Goal: Task Accomplishment & Management: Complete application form

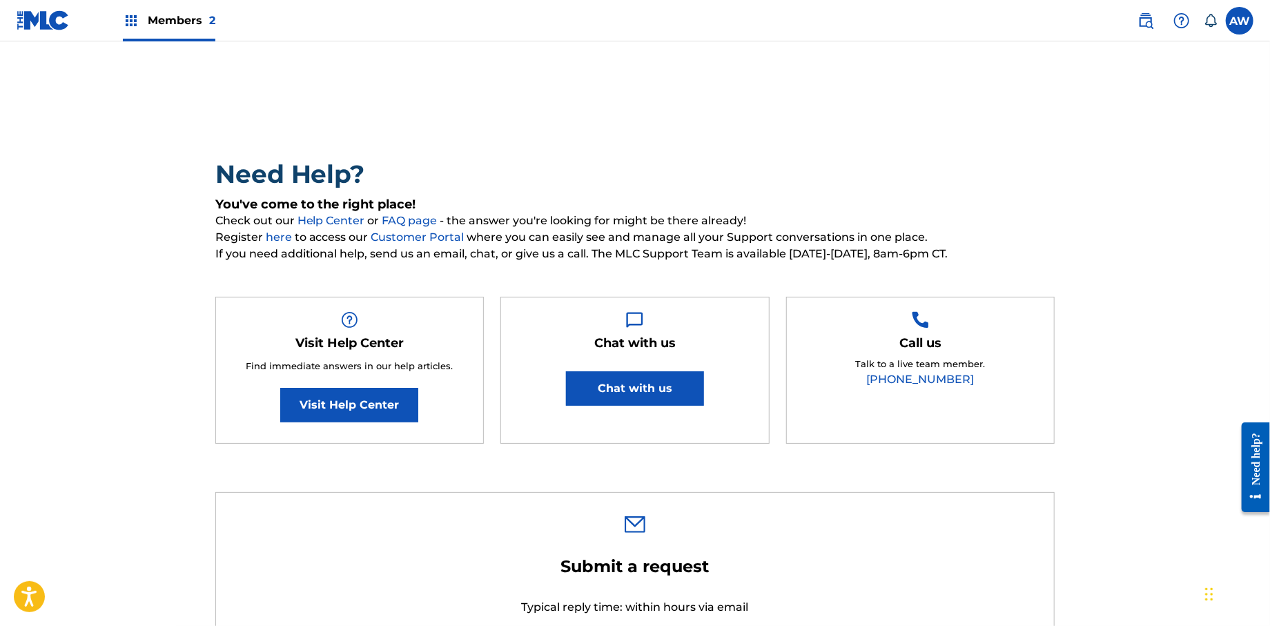
click at [47, 28] on img at bounding box center [43, 20] width 53 height 20
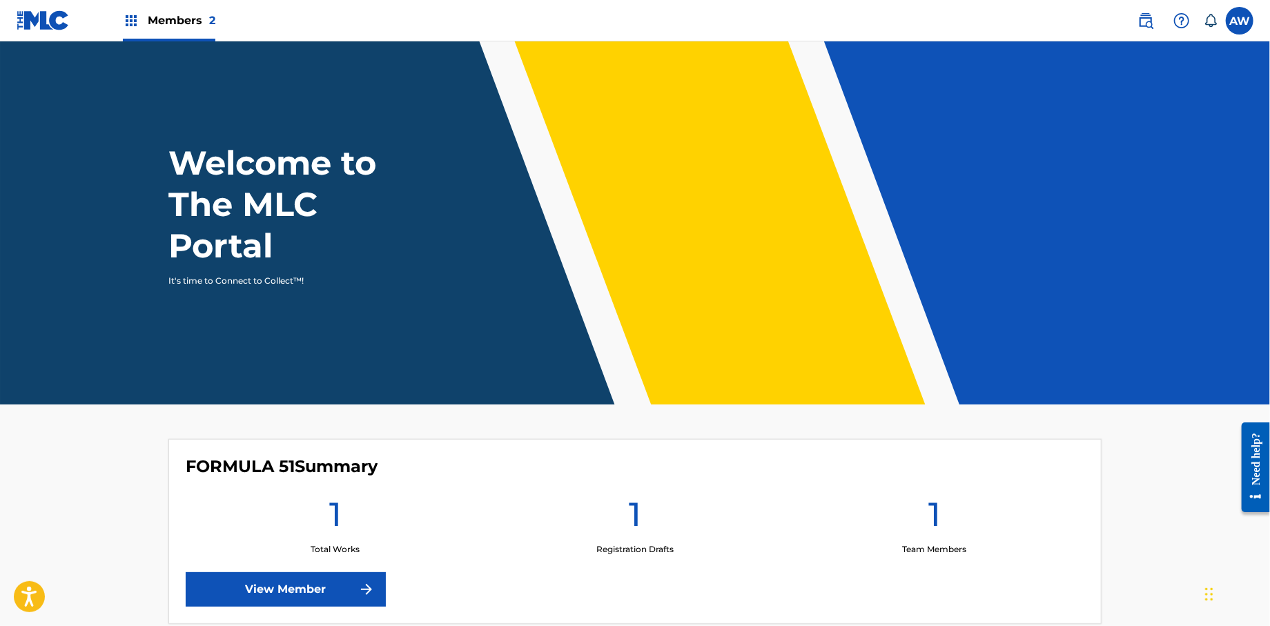
click at [133, 21] on img at bounding box center [131, 20] width 17 height 17
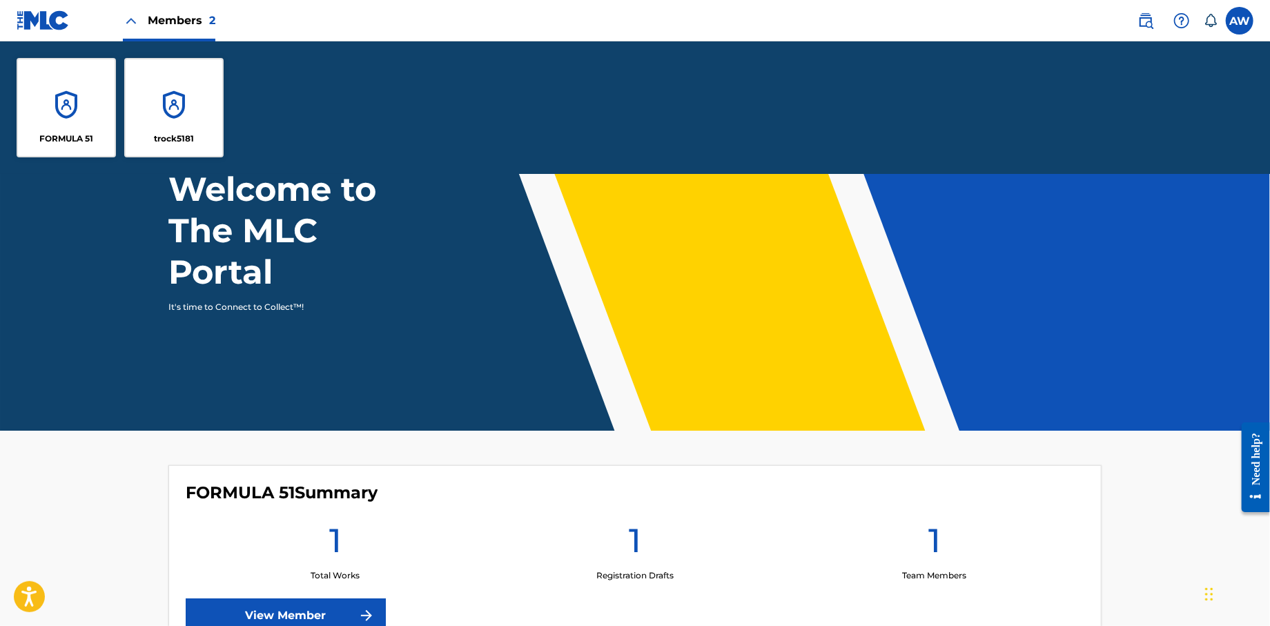
scroll to position [100, 0]
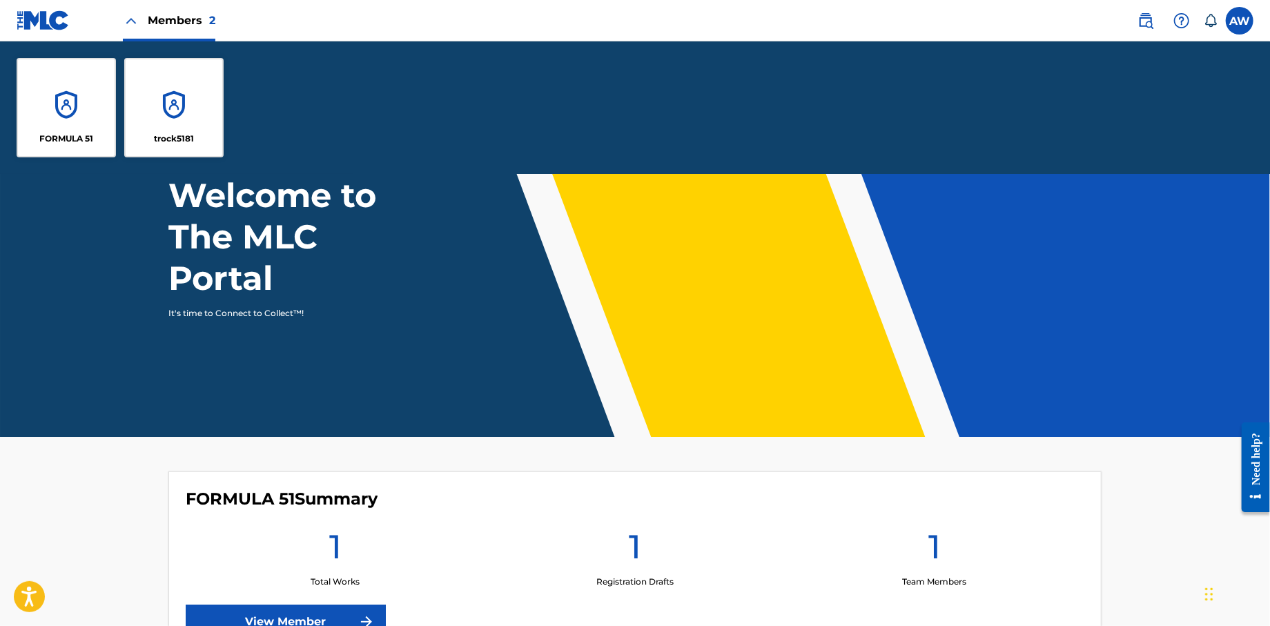
click at [53, 126] on div "FORMULA 51" at bounding box center [66, 107] width 99 height 99
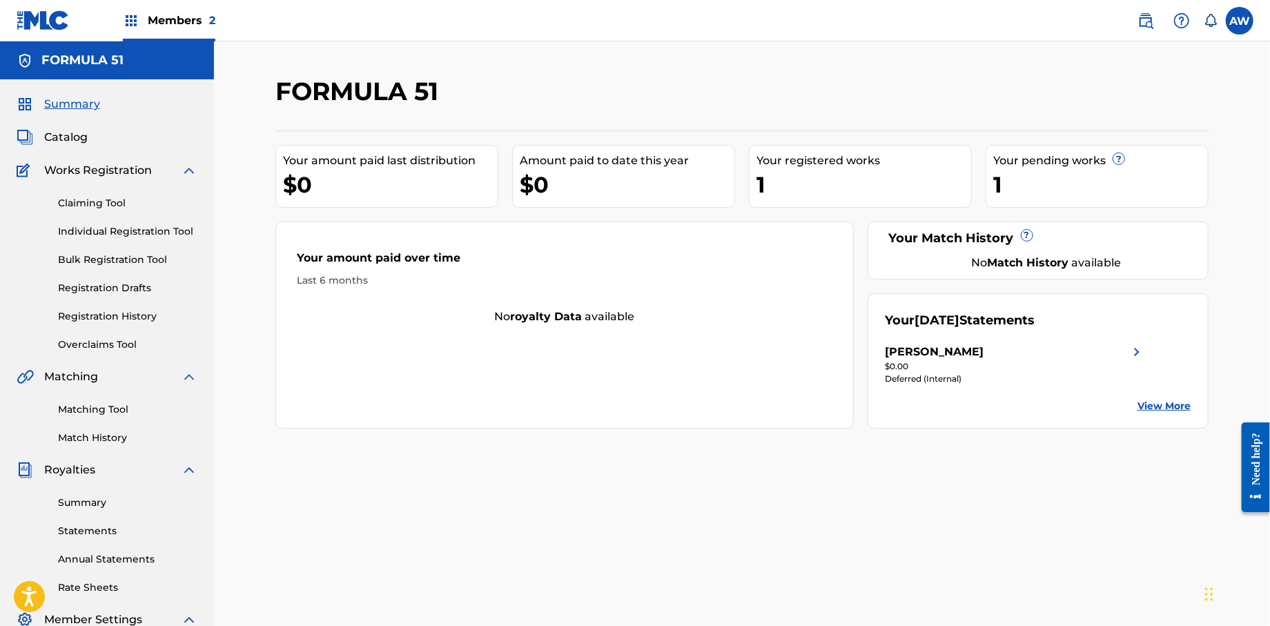
click at [75, 135] on span "Catalog" at bounding box center [65, 137] width 43 height 17
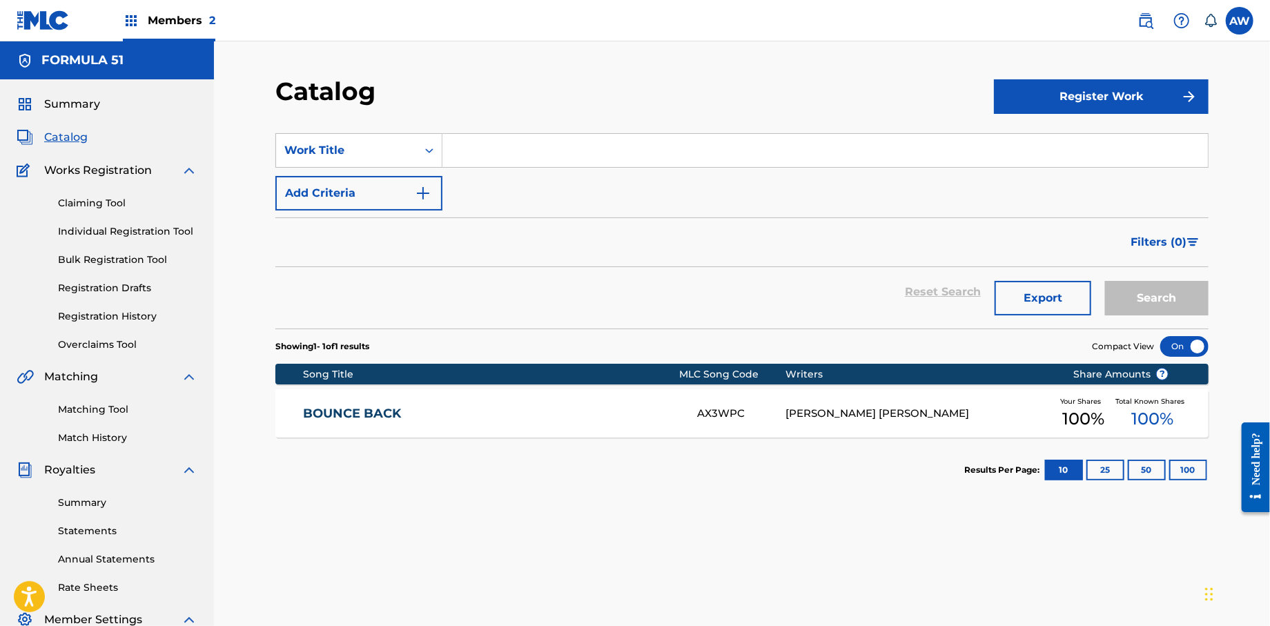
click at [506, 162] on input "Search Form" at bounding box center [824, 150] width 765 height 33
click at [1080, 102] on button "Register Work" at bounding box center [1101, 96] width 215 height 35
click at [1035, 149] on link "Individual" at bounding box center [1101, 141] width 215 height 33
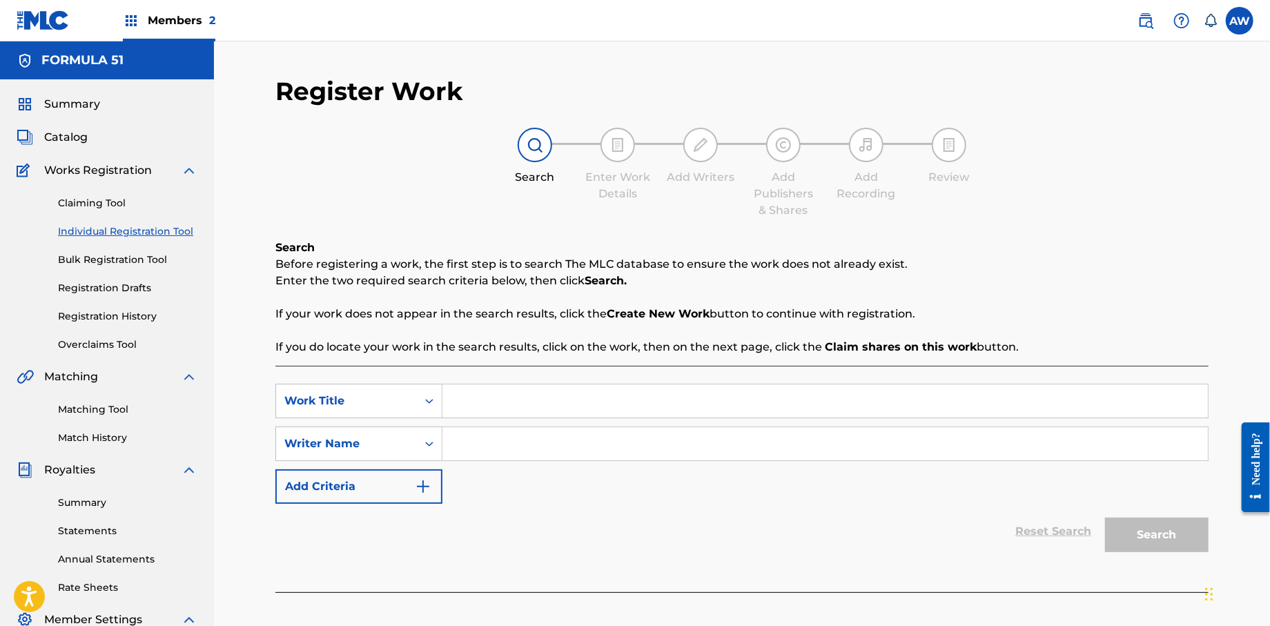
click at [496, 406] on input "Search Form" at bounding box center [824, 400] width 765 height 33
click at [462, 401] on input "Tnnel Vision" at bounding box center [824, 400] width 765 height 33
type input "Tunnel Vision"
click at [488, 446] on input "Search Form" at bounding box center [824, 443] width 765 height 33
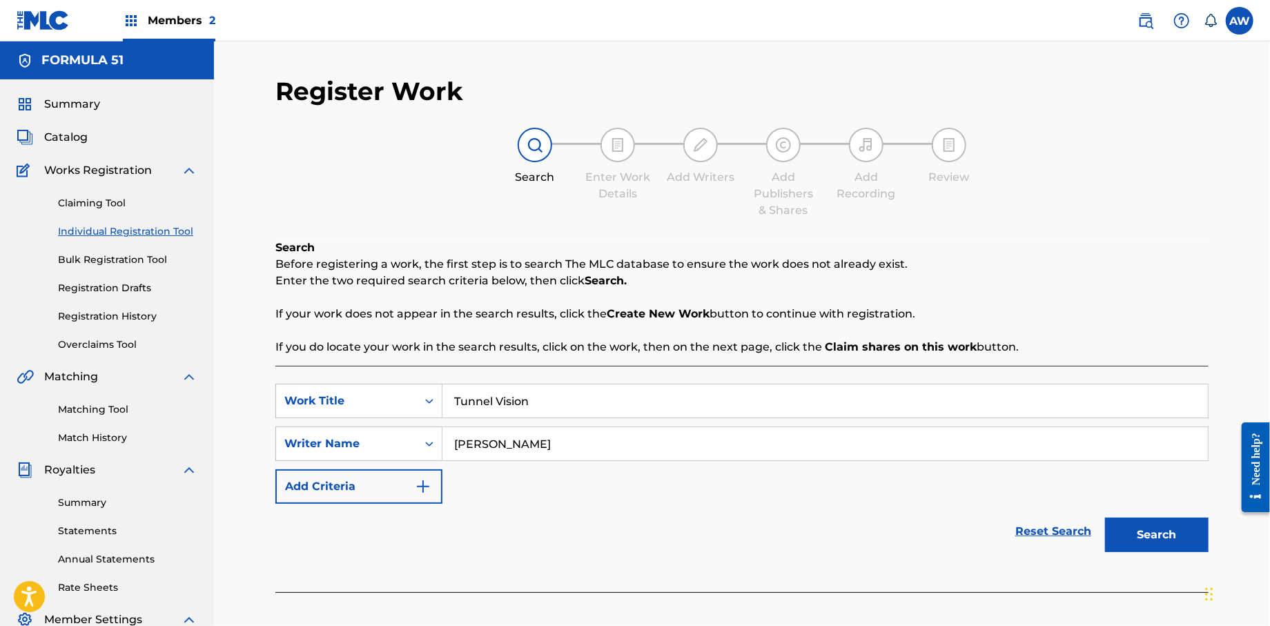
type input "[PERSON_NAME]"
click at [430, 489] on img "Search Form" at bounding box center [423, 486] width 17 height 17
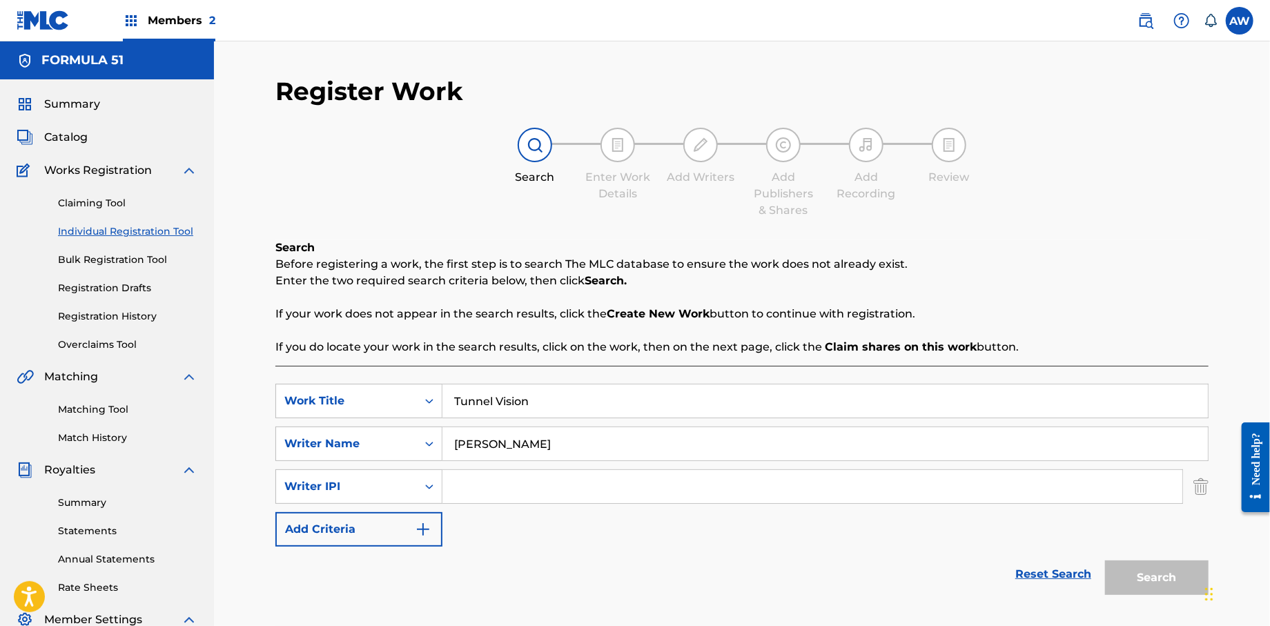
click at [469, 486] on input "Search Form" at bounding box center [812, 486] width 740 height 33
type input "572298521"
click at [427, 528] on img "Search Form" at bounding box center [423, 529] width 17 height 17
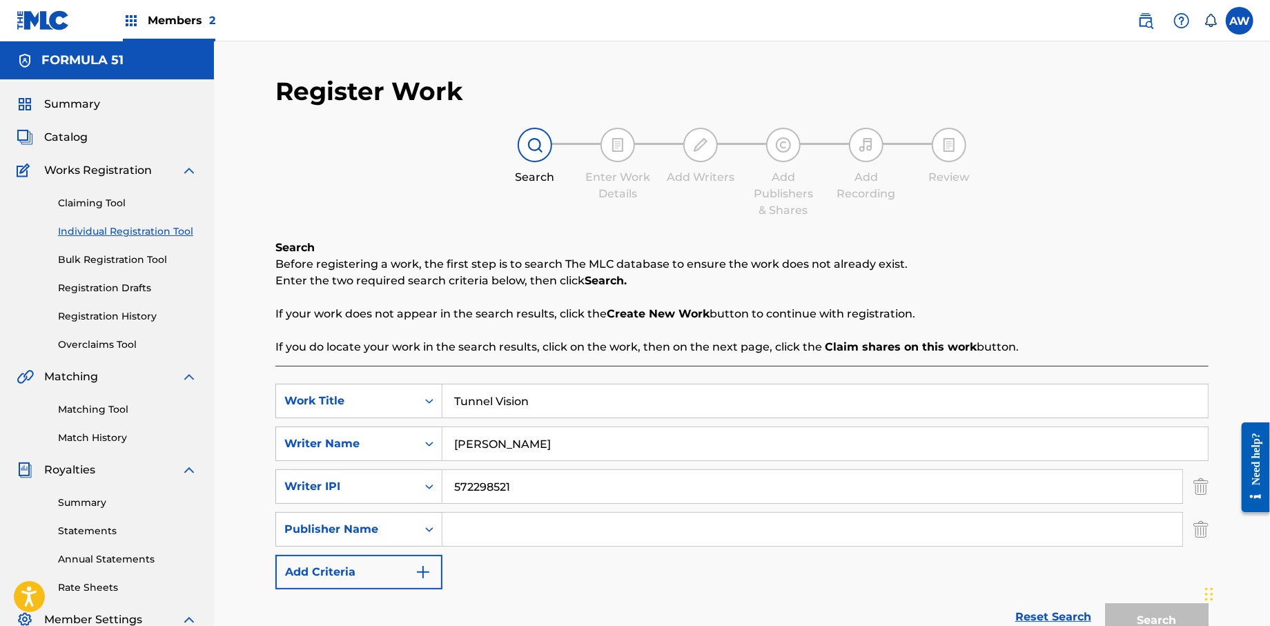
click at [484, 530] on input "Search Form" at bounding box center [812, 529] width 740 height 33
type input "Formula 51"
click at [431, 588] on button "Add Criteria" at bounding box center [358, 572] width 167 height 35
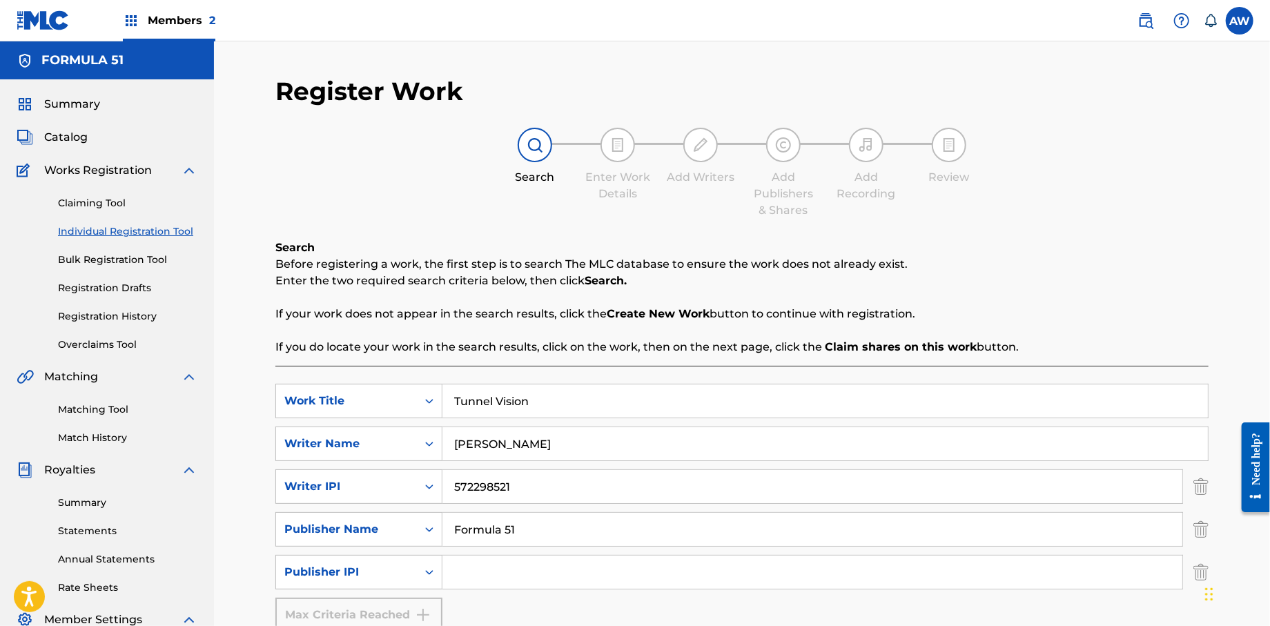
click at [469, 579] on input "Search Form" at bounding box center [812, 571] width 740 height 33
type input "1106052708"
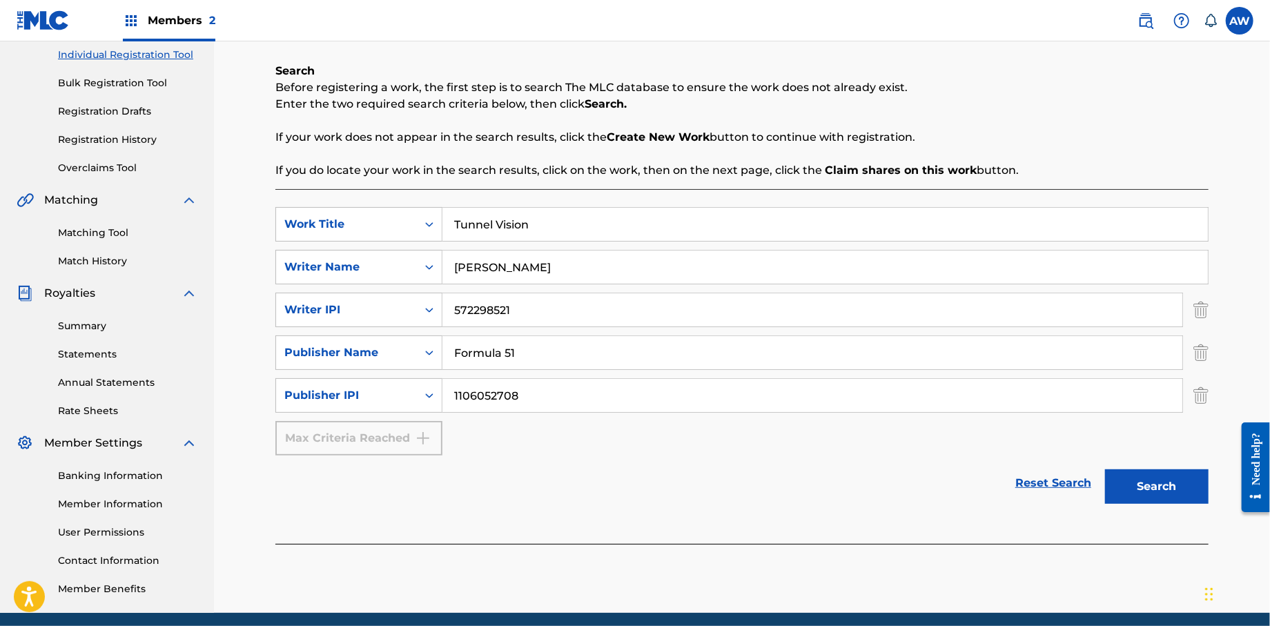
scroll to position [180, 0]
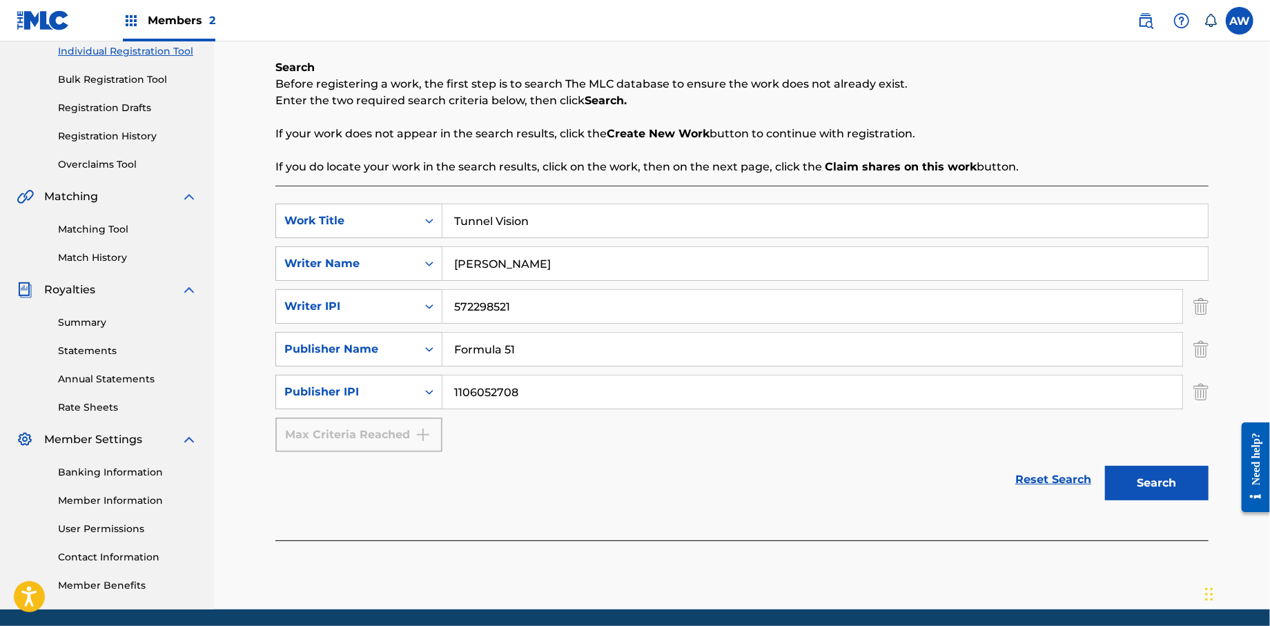
click at [1123, 489] on button "Search" at bounding box center [1157, 483] width 104 height 35
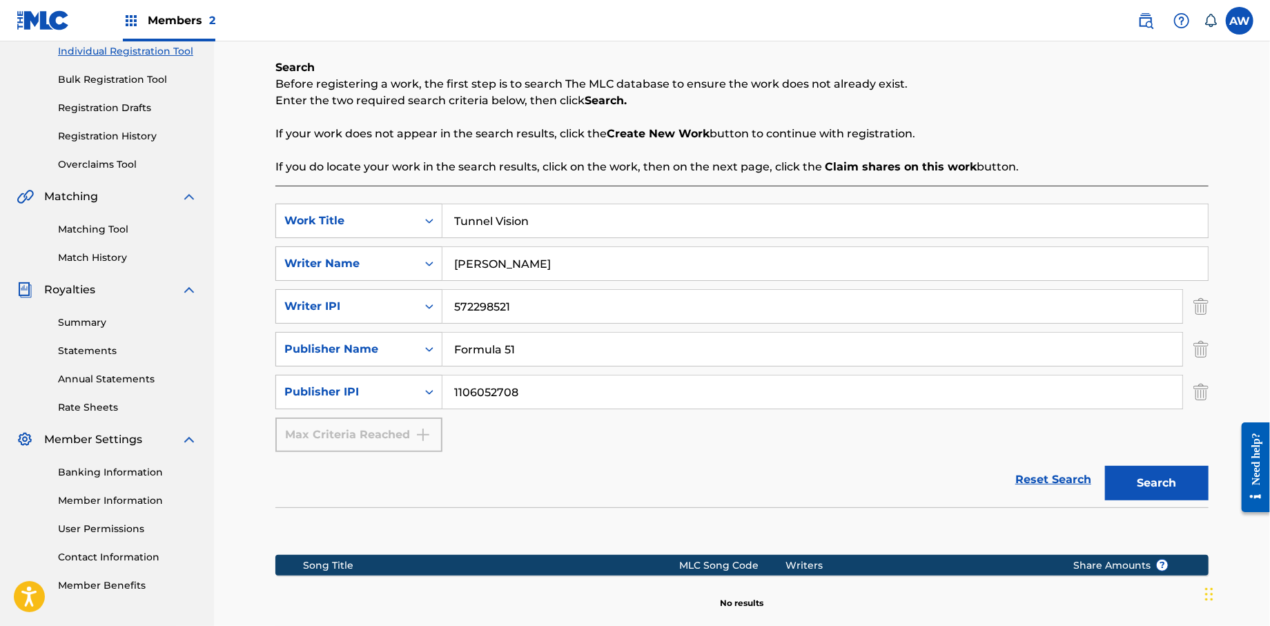
scroll to position [333, 0]
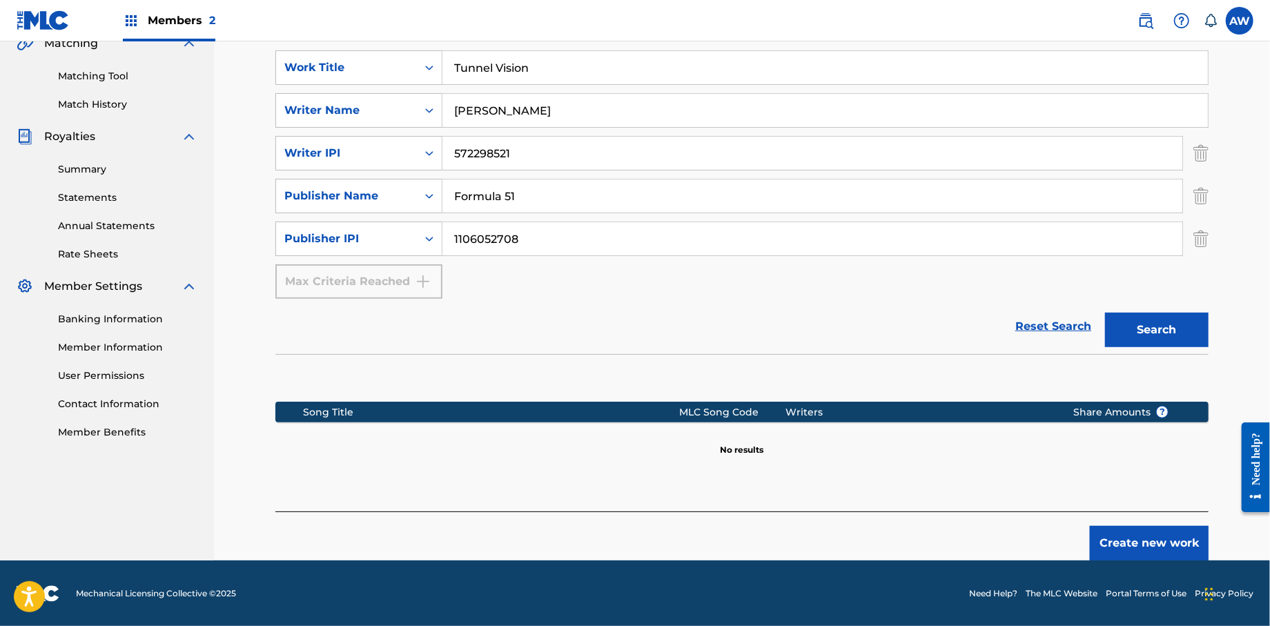
click at [1152, 543] on button "Create new work" at bounding box center [1149, 543] width 119 height 35
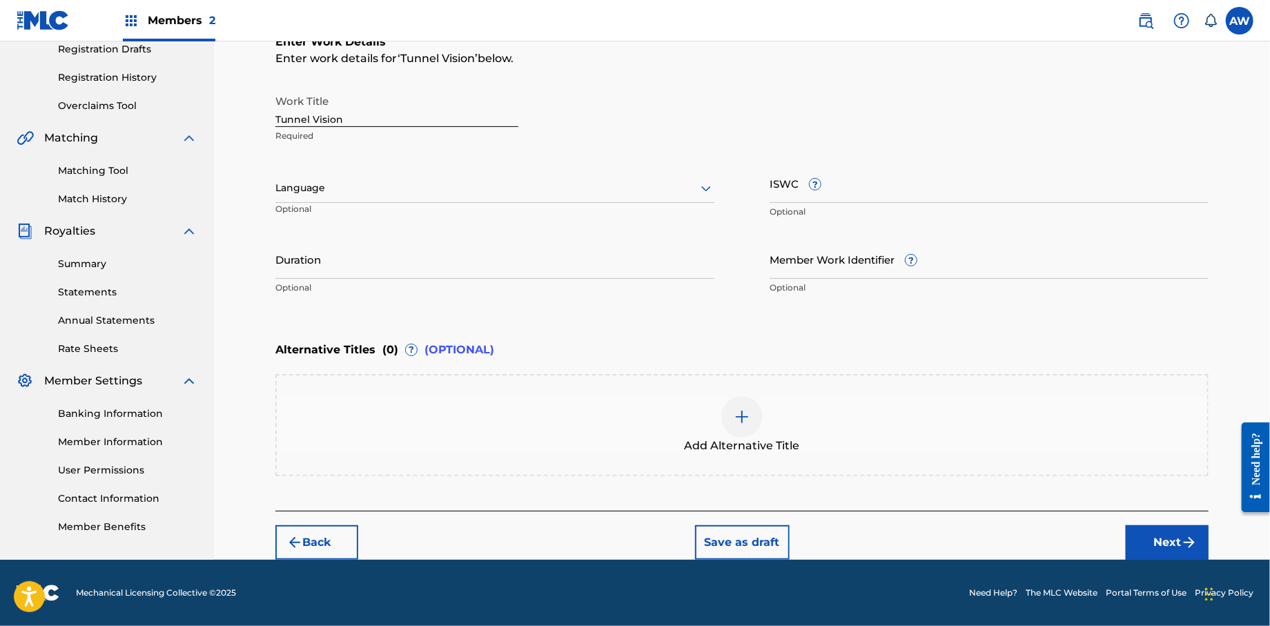
scroll to position [238, 0]
click at [1154, 546] on button "Next" at bounding box center [1166, 543] width 83 height 35
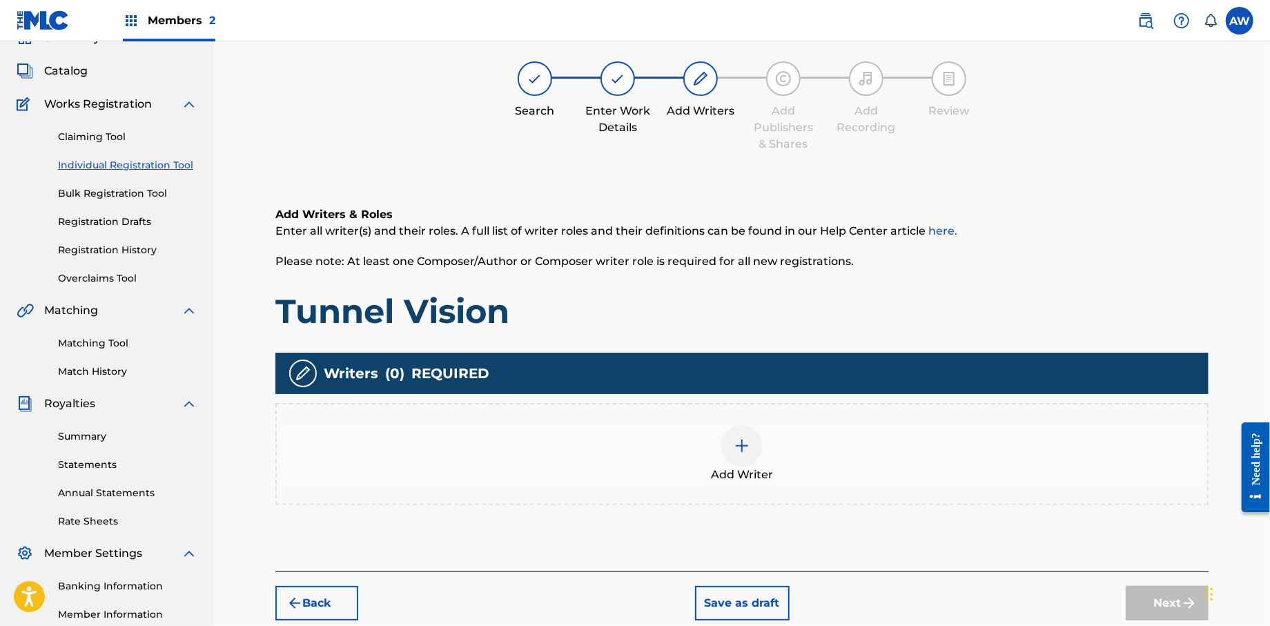
scroll to position [62, 0]
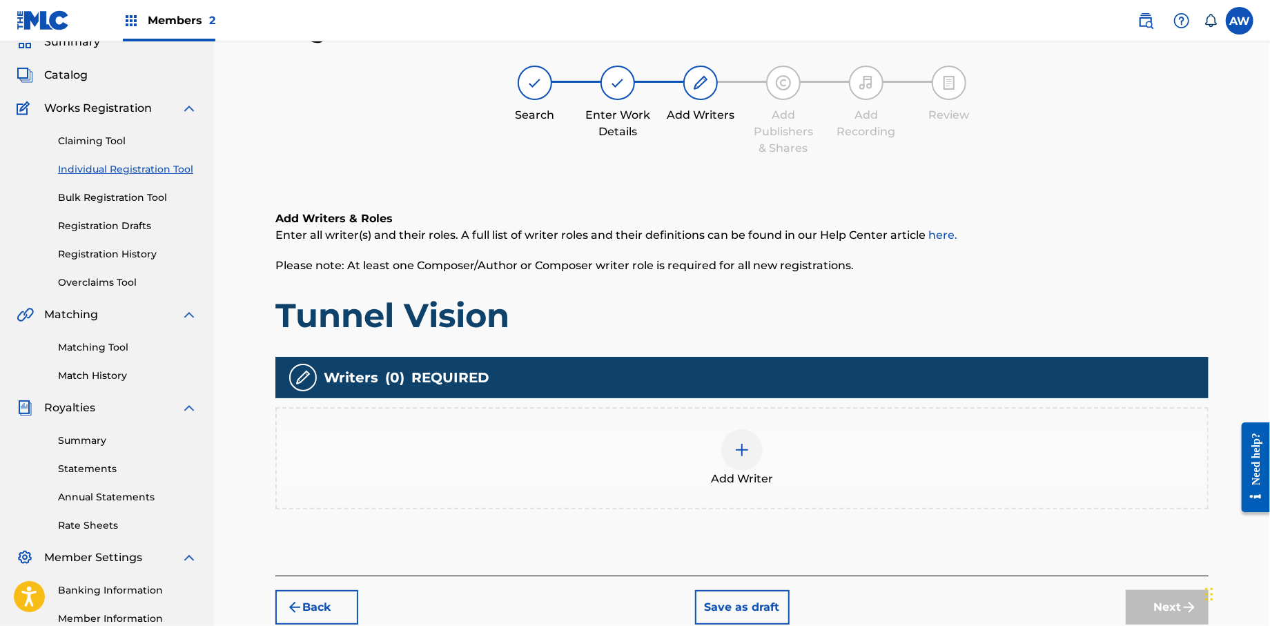
click at [753, 449] on div at bounding box center [741, 449] width 41 height 41
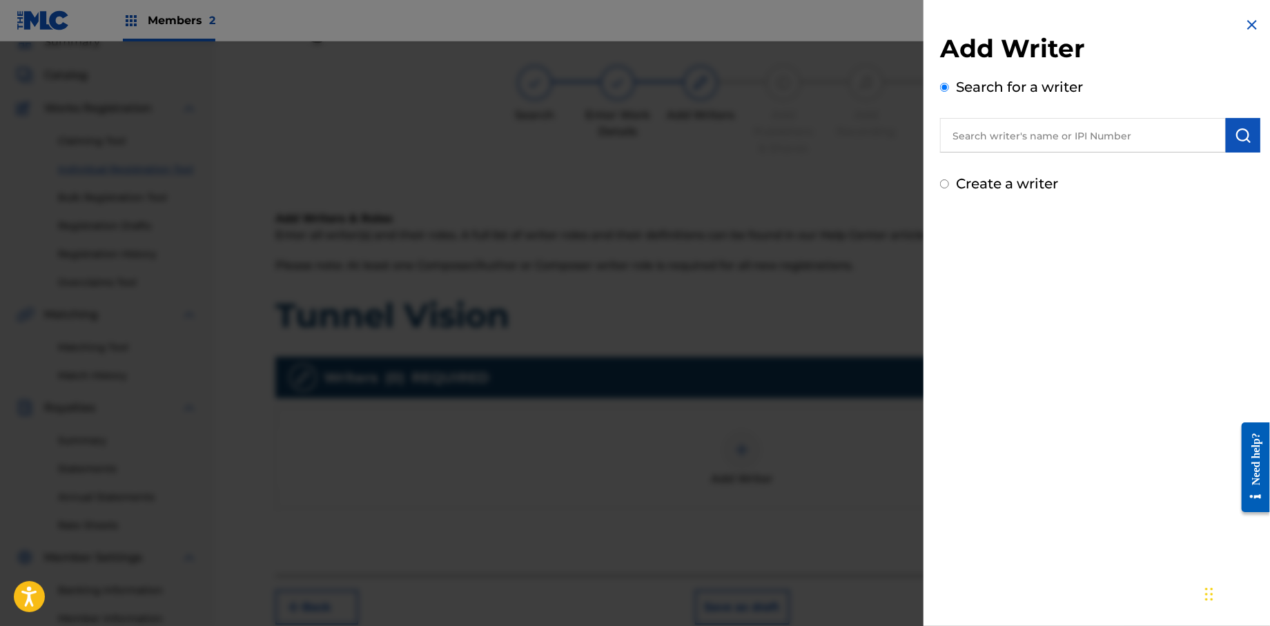
click at [961, 138] on input "text" at bounding box center [1083, 135] width 286 height 35
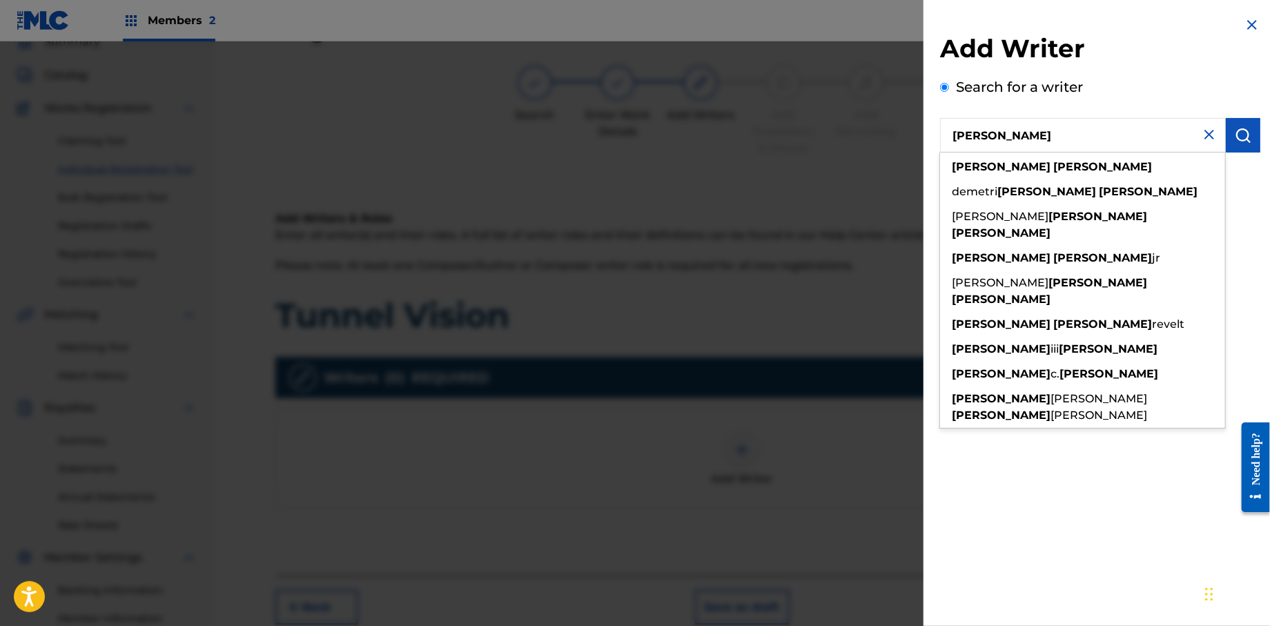
type input "[PERSON_NAME]"
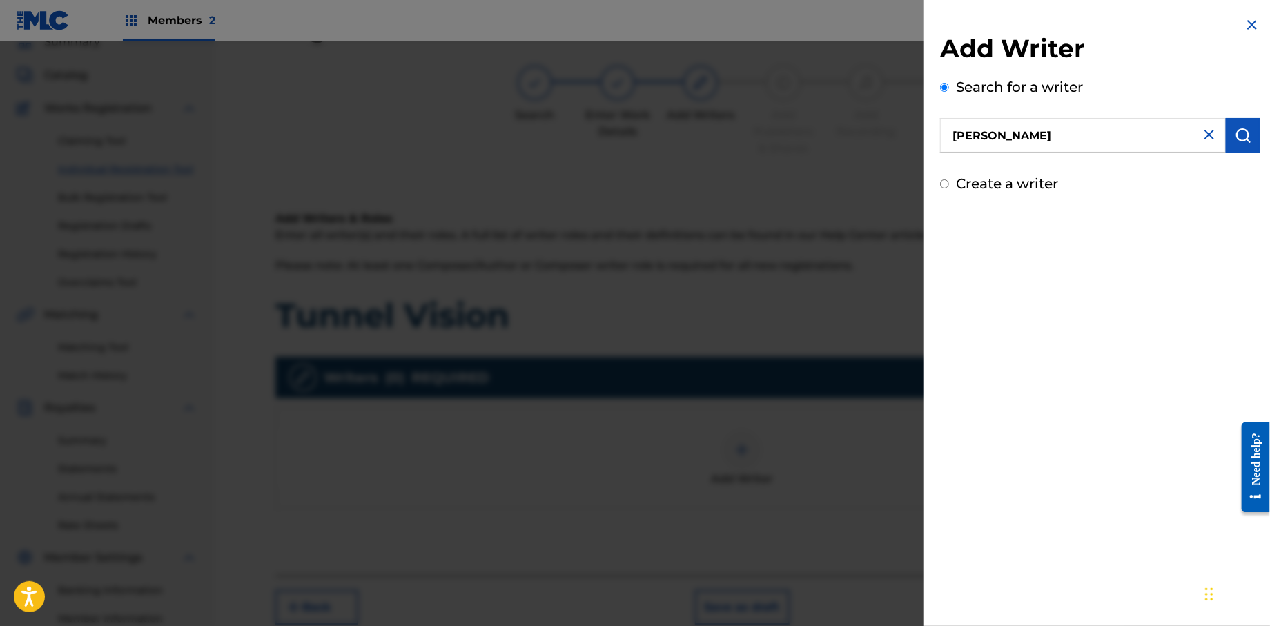
click at [1243, 128] on img "submit" at bounding box center [1242, 135] width 17 height 17
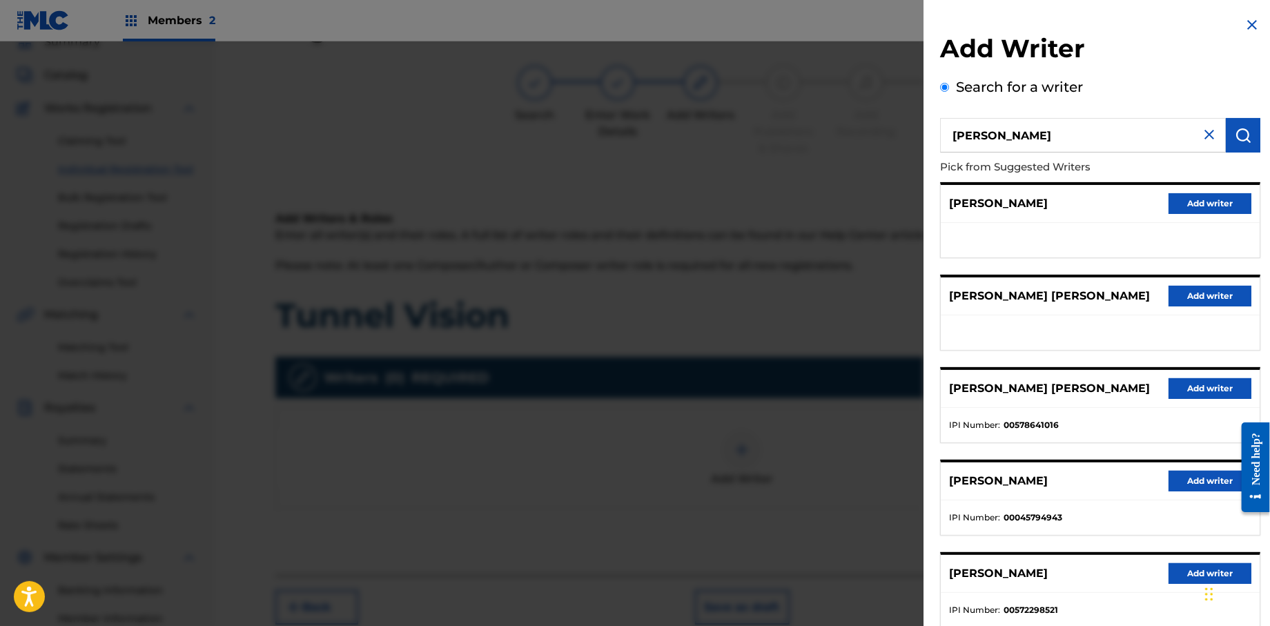
click at [1188, 574] on button "Add writer" at bounding box center [1209, 573] width 83 height 21
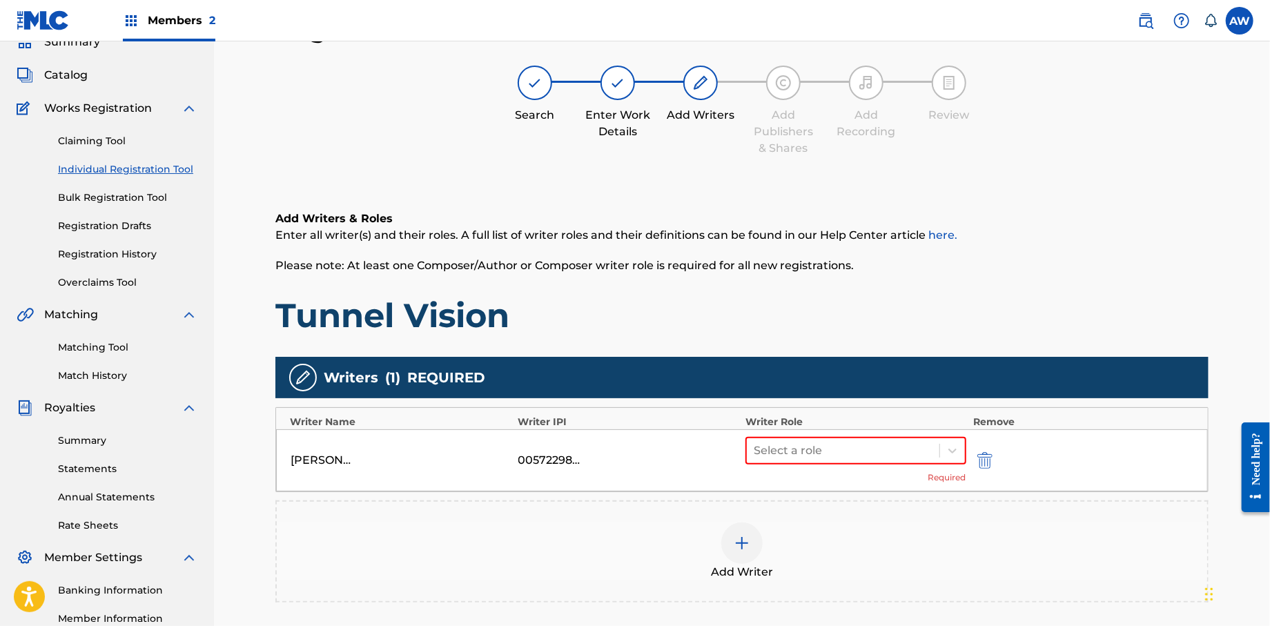
click at [745, 549] on img at bounding box center [741, 543] width 17 height 17
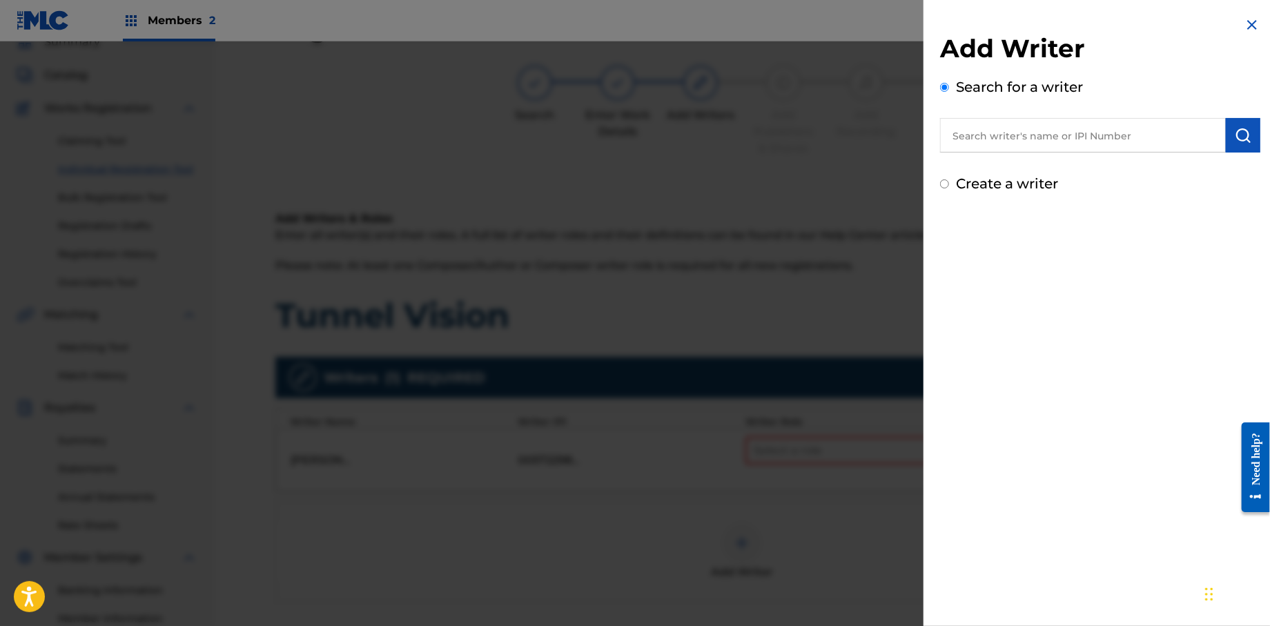
click at [945, 181] on input "Create a writer" at bounding box center [944, 183] width 9 height 9
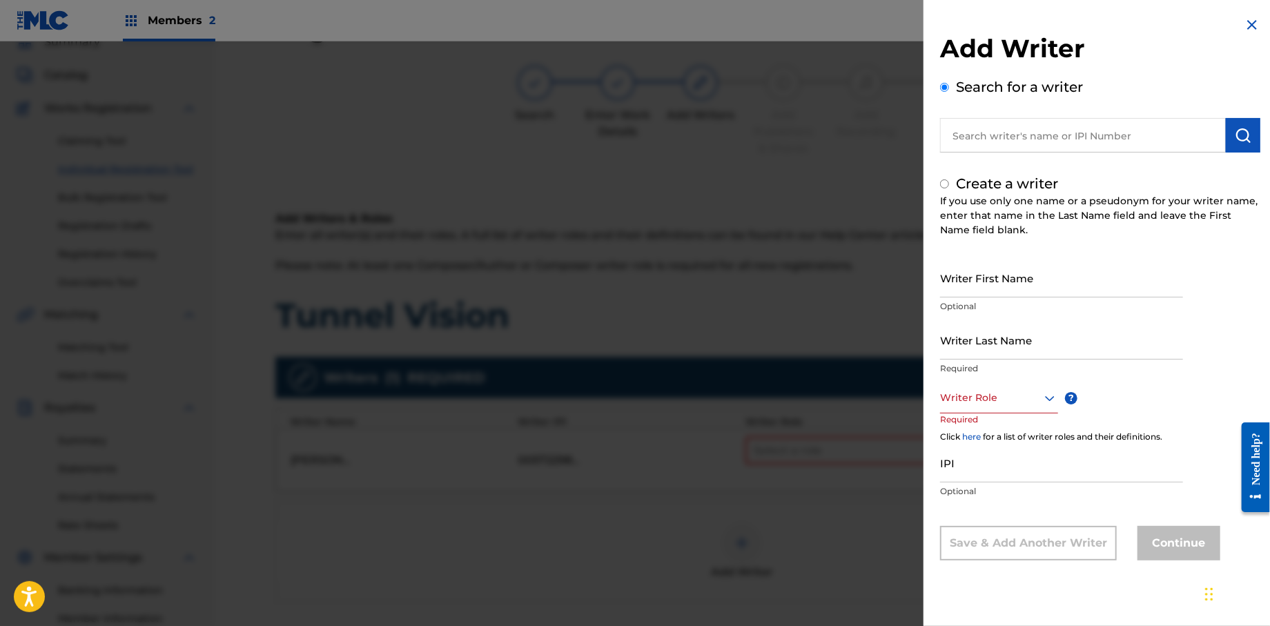
radio input "false"
radio input "true"
click at [979, 282] on input "Writer First Name" at bounding box center [1061, 277] width 243 height 39
type input "J"
type input "[PERSON_NAME]"
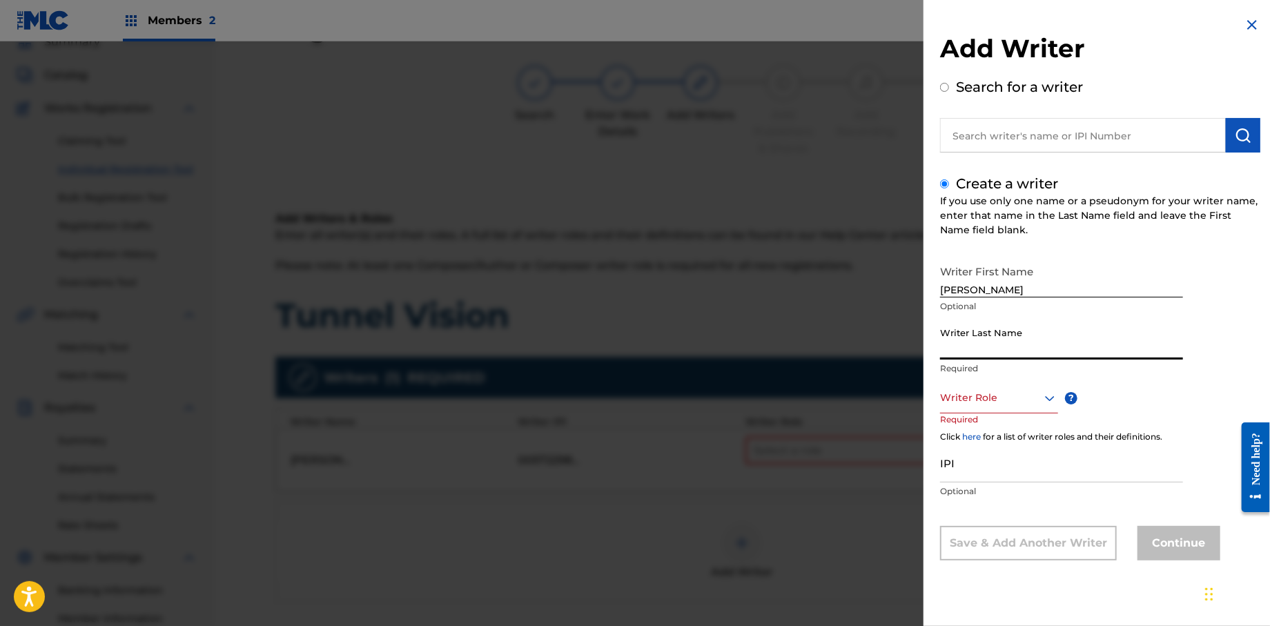
click at [989, 349] on input "Writer Last Name" at bounding box center [1061, 339] width 243 height 39
type input "[PERSON_NAME]"
click at [975, 406] on div at bounding box center [999, 397] width 118 height 17
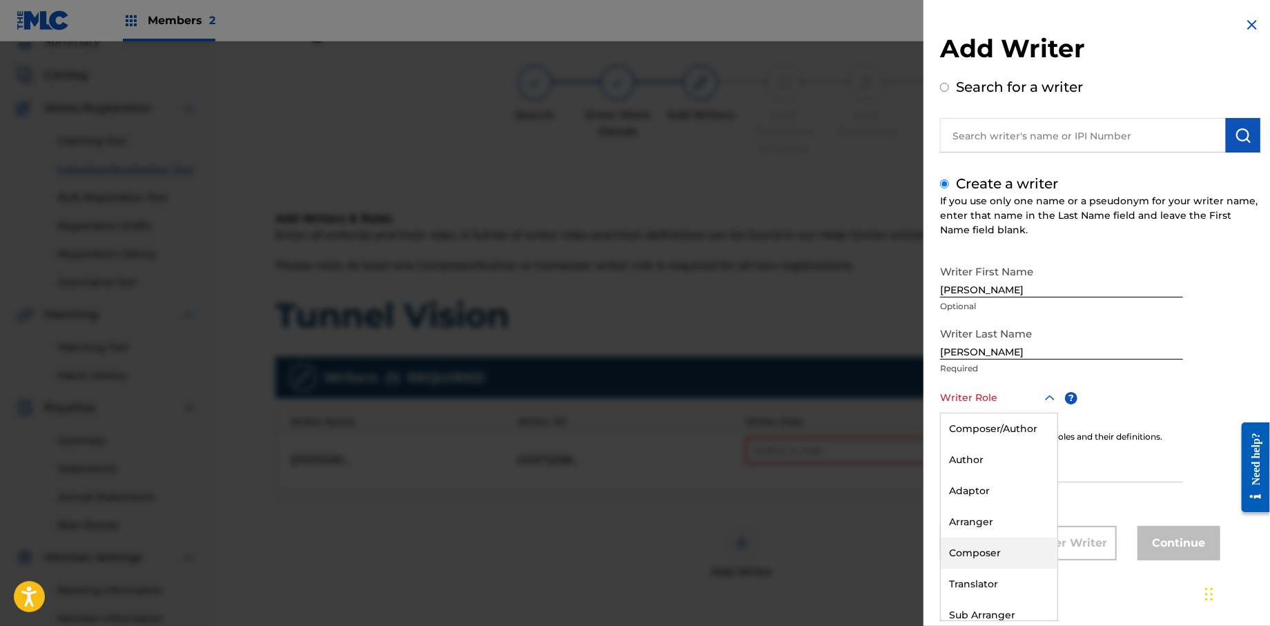
click at [966, 547] on div "Composer" at bounding box center [998, 553] width 117 height 31
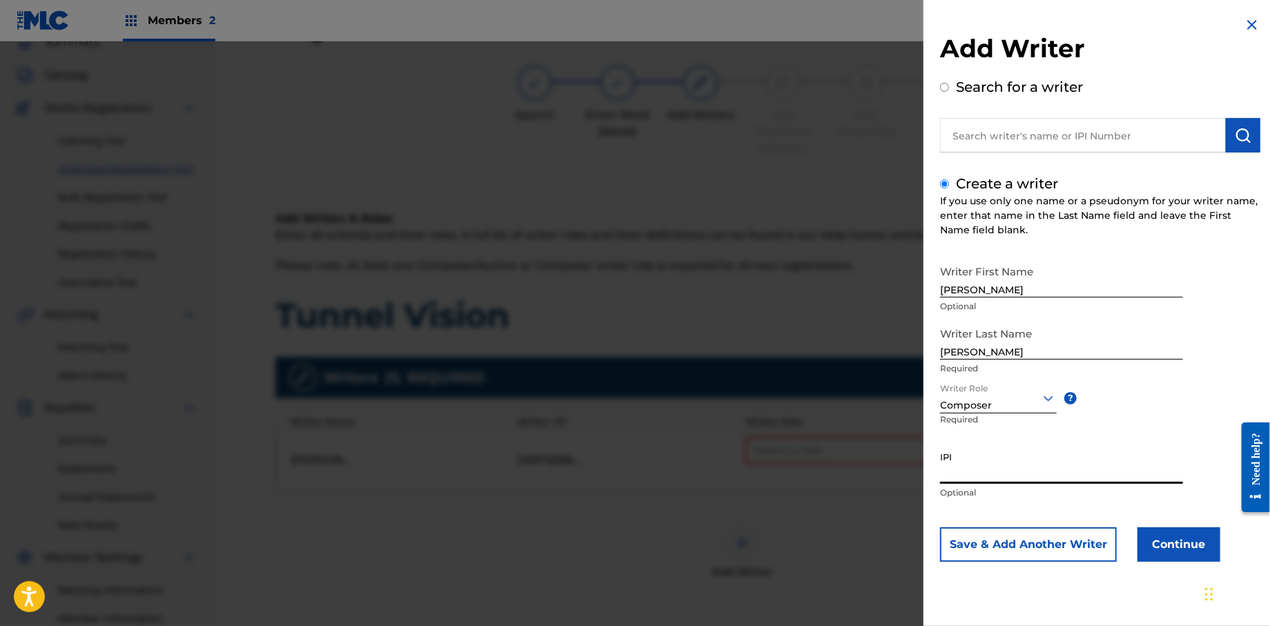
click at [968, 476] on input "IPI" at bounding box center [1061, 463] width 243 height 39
type input "572298521"
click at [1170, 539] on button "Continue" at bounding box center [1178, 544] width 83 height 35
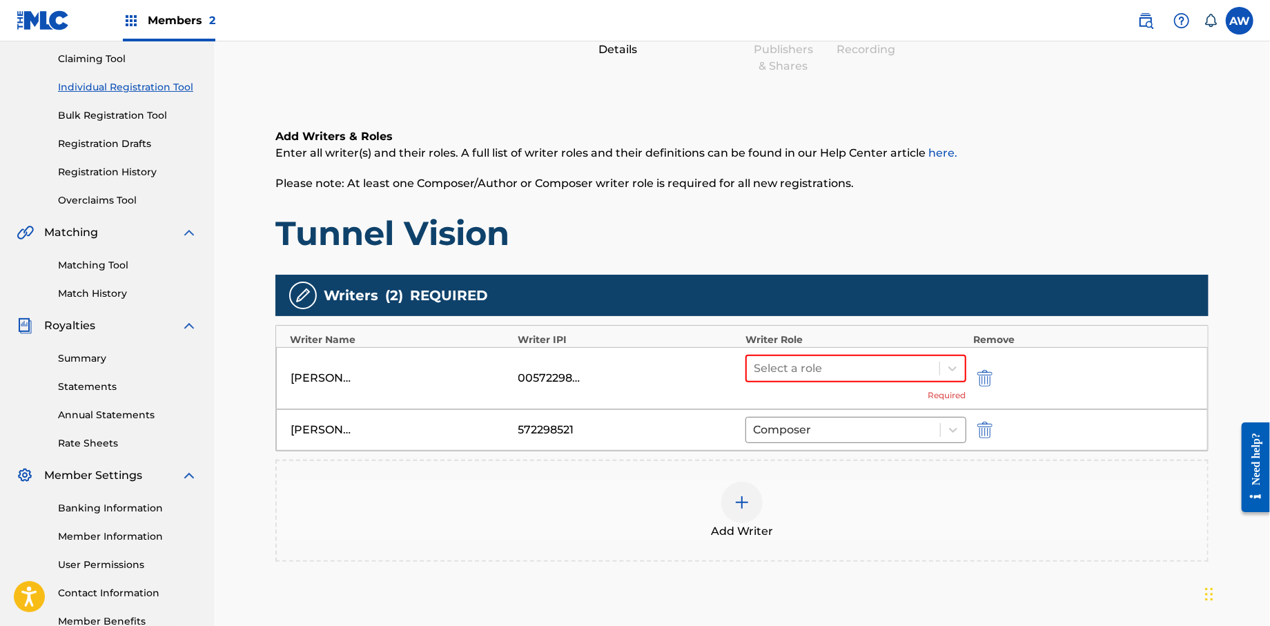
scroll to position [176, 0]
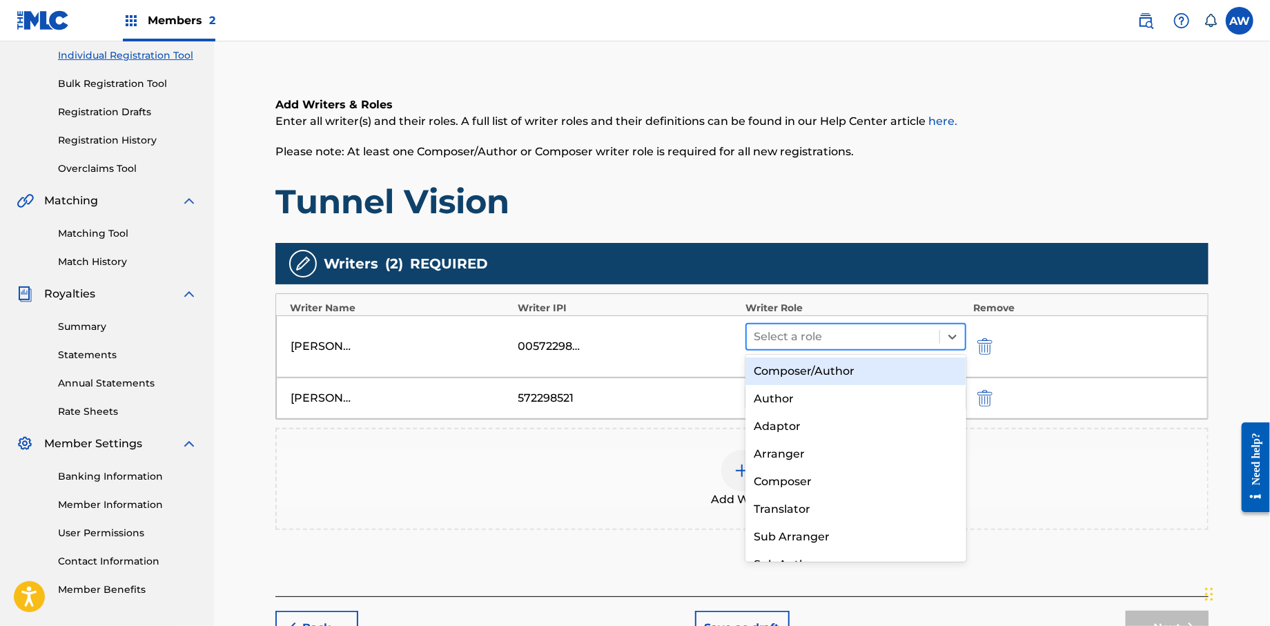
click at [830, 343] on div at bounding box center [843, 336] width 179 height 19
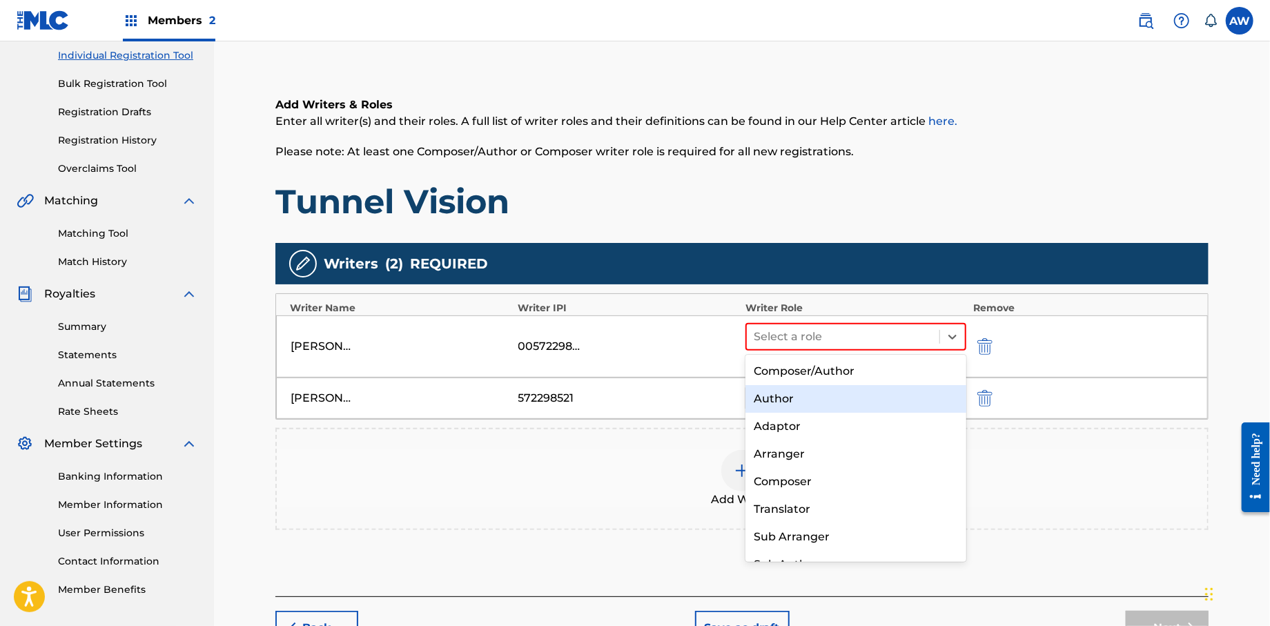
click at [805, 409] on div "Author" at bounding box center [855, 399] width 221 height 28
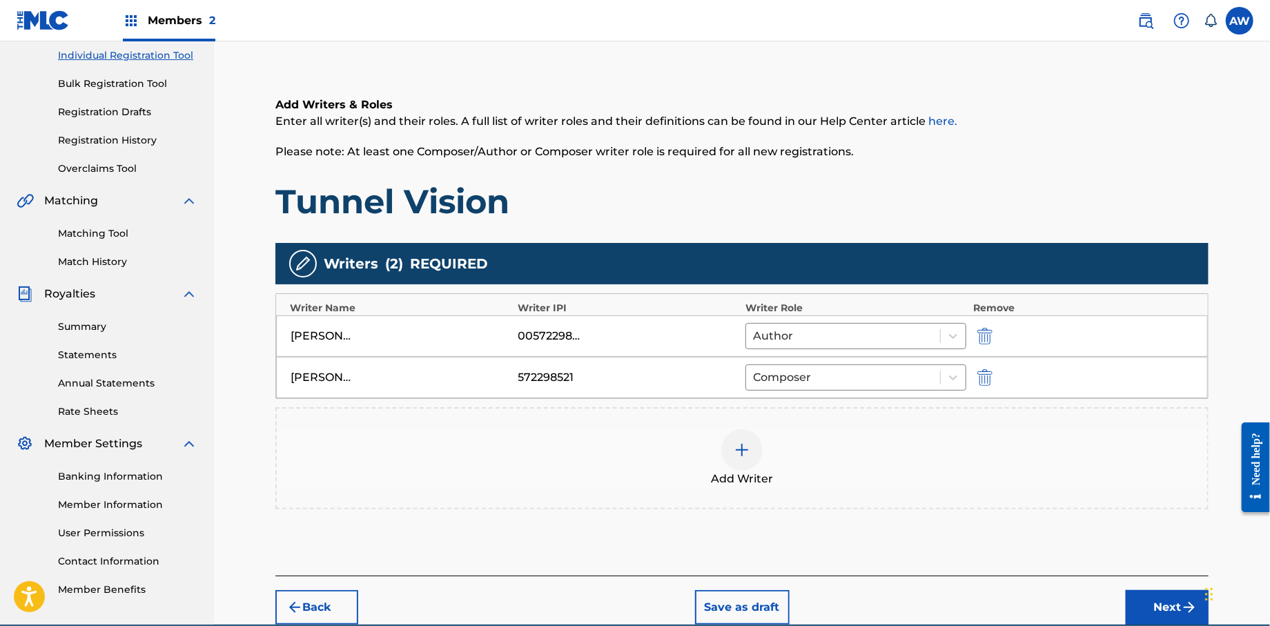
click at [1152, 602] on button "Next" at bounding box center [1166, 607] width 83 height 35
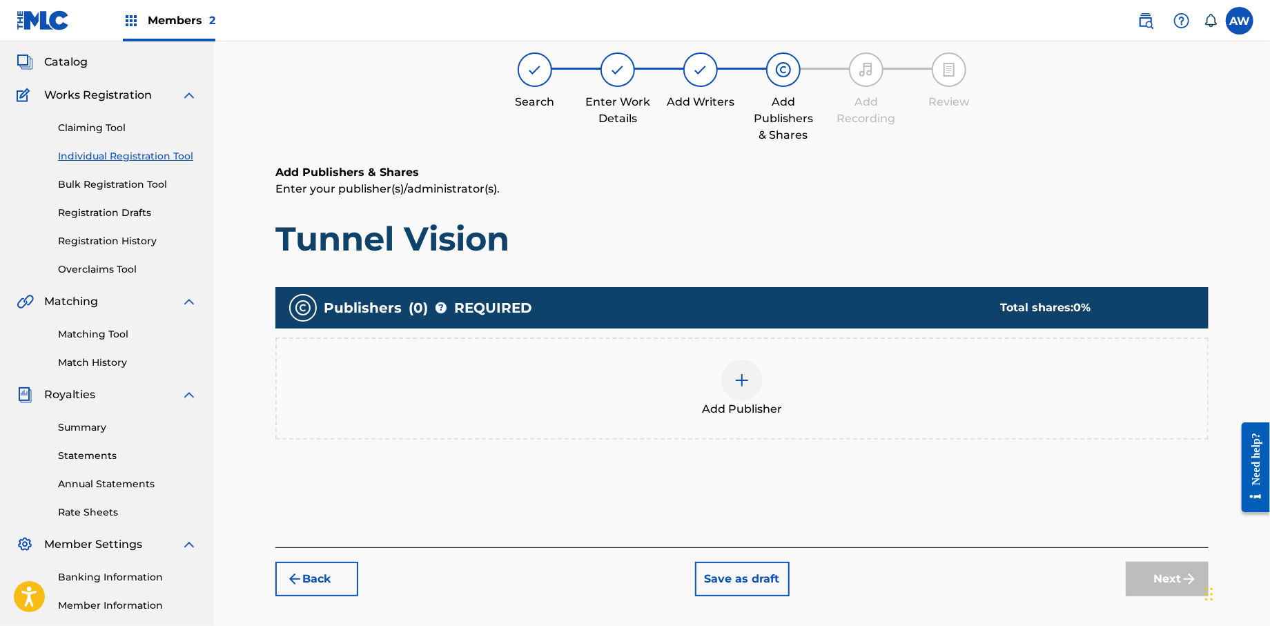
scroll to position [62, 0]
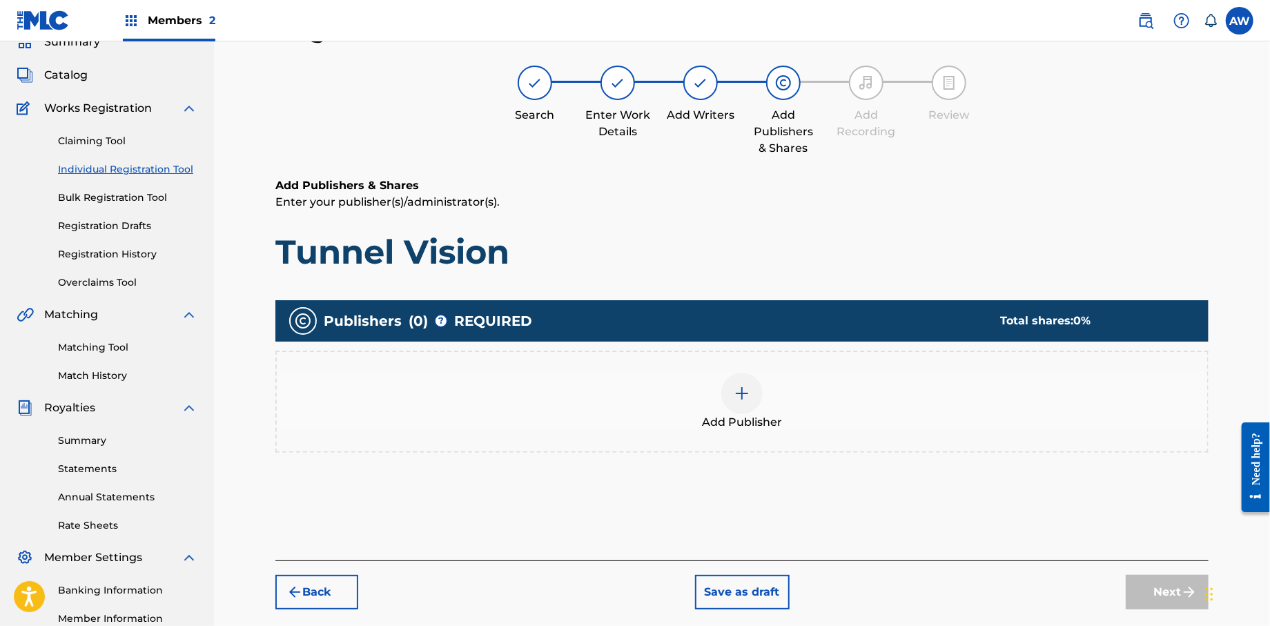
click at [735, 396] on img at bounding box center [741, 393] width 17 height 17
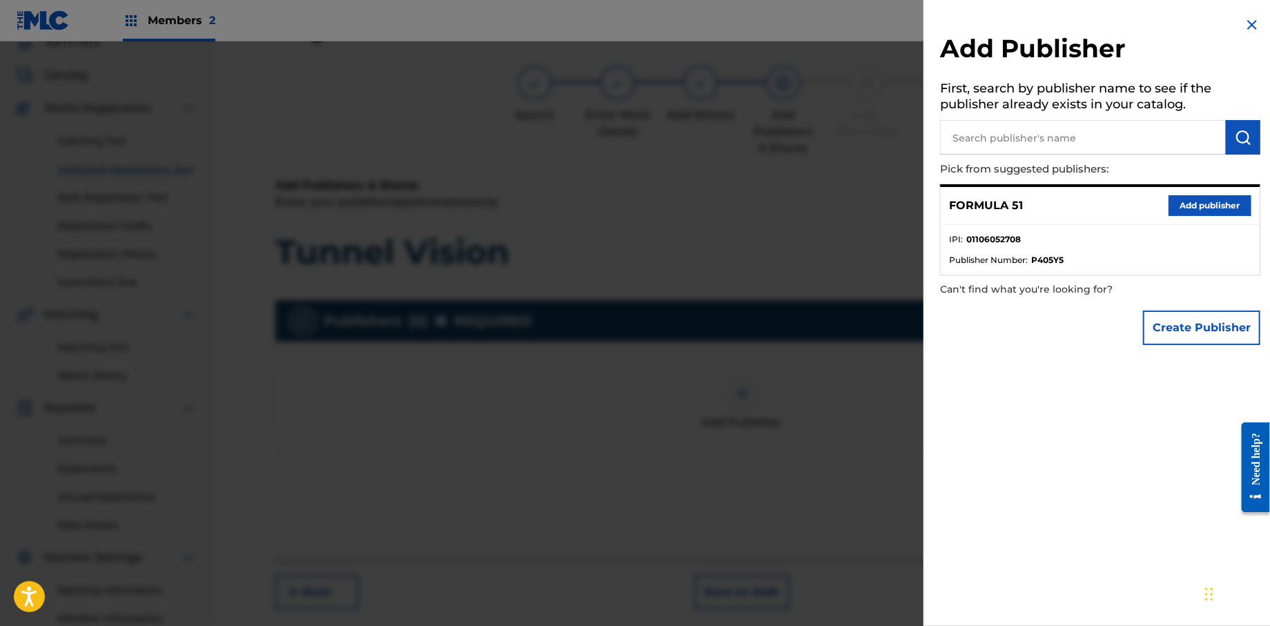
click at [1212, 203] on button "Add publisher" at bounding box center [1209, 205] width 83 height 21
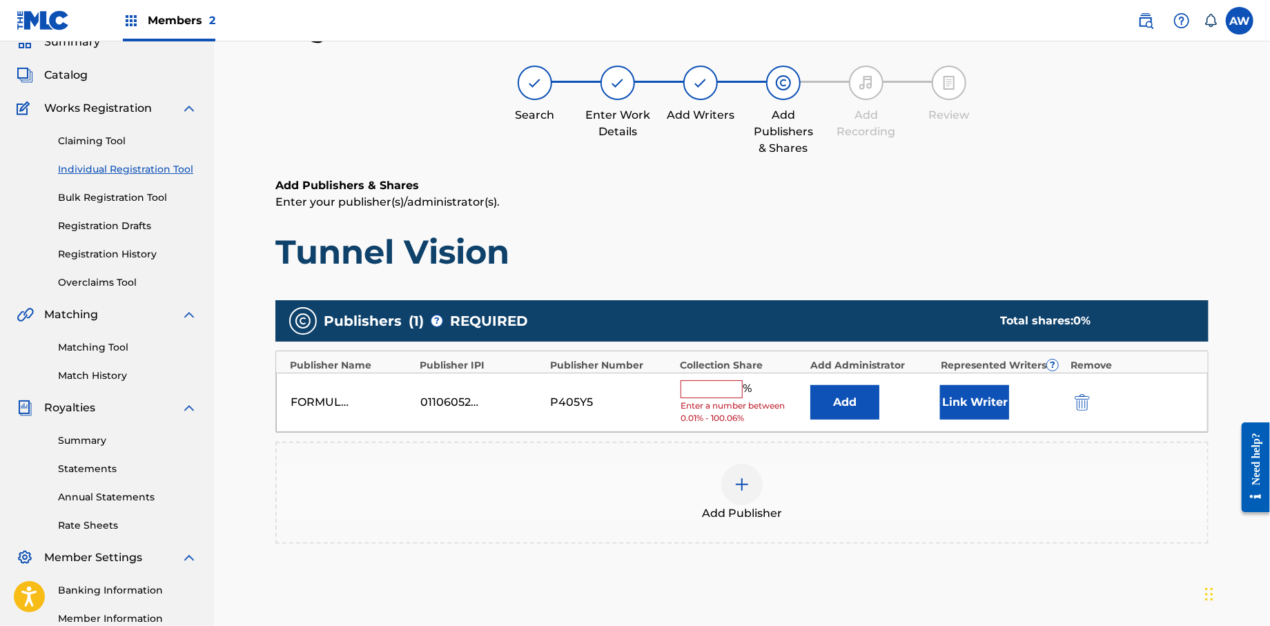
click at [706, 392] on input "text" at bounding box center [711, 389] width 62 height 18
type input "100"
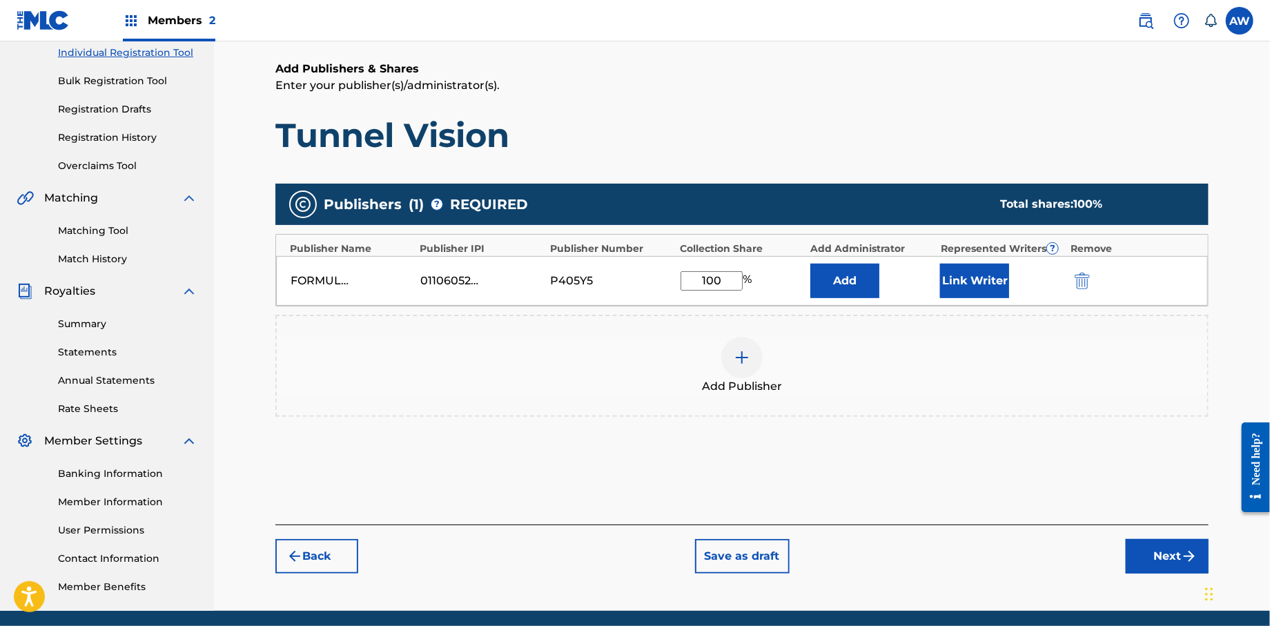
scroll to position [229, 0]
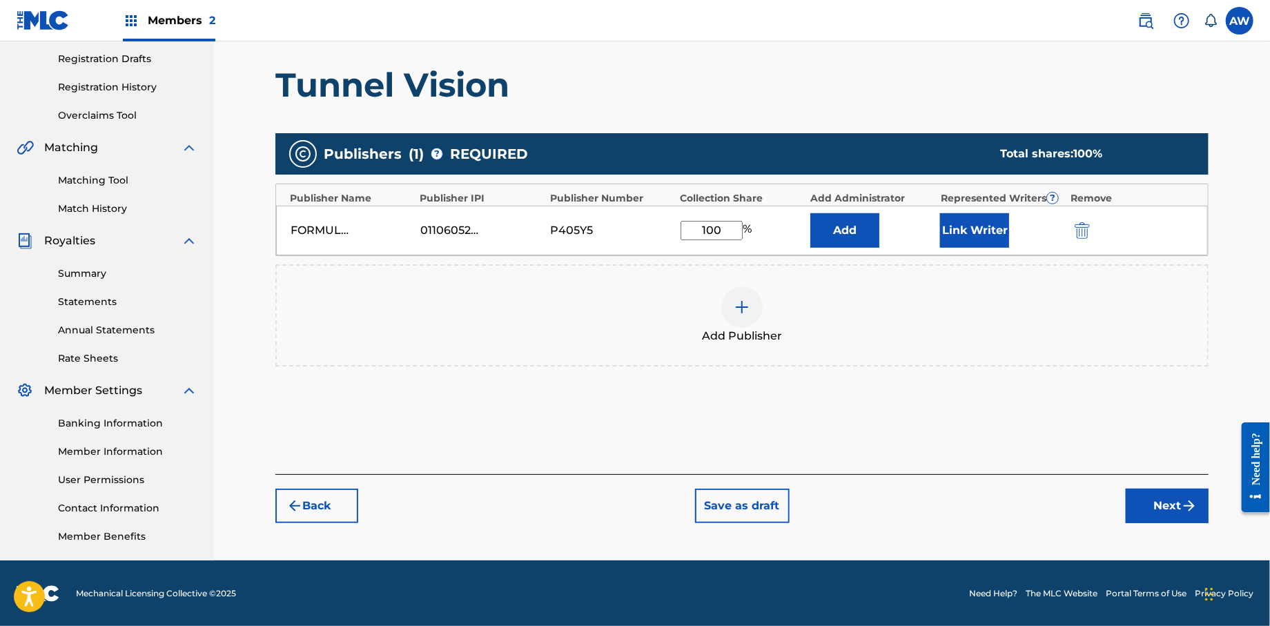
click at [1163, 509] on button "Next" at bounding box center [1166, 506] width 83 height 35
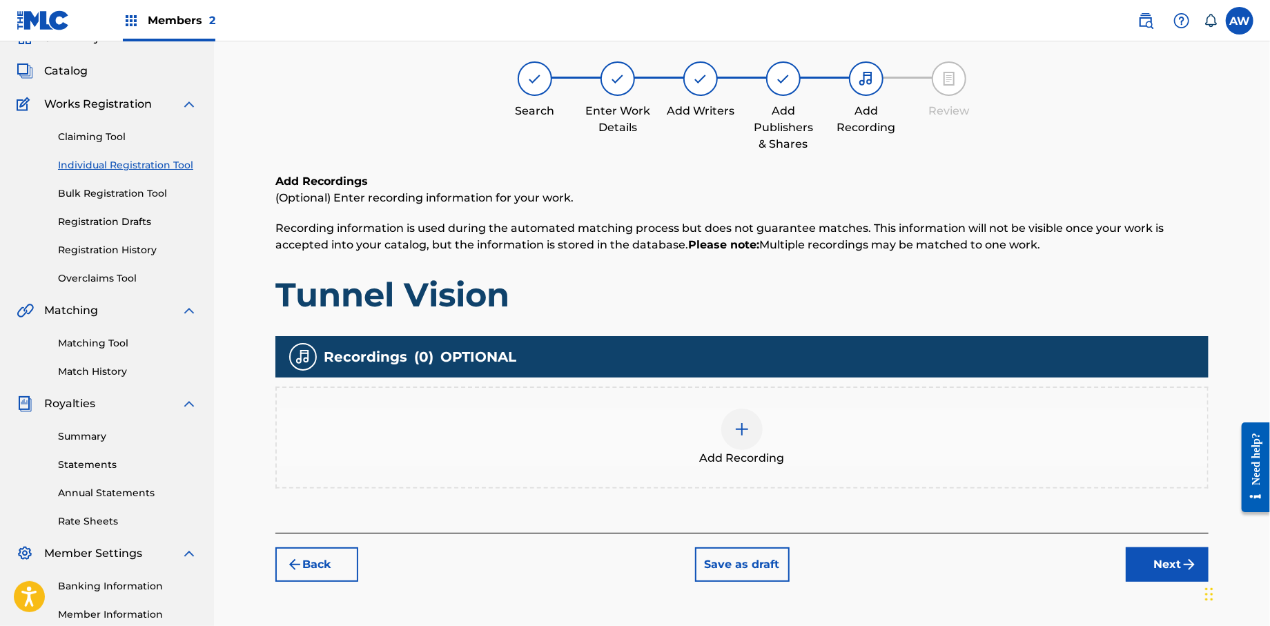
scroll to position [62, 0]
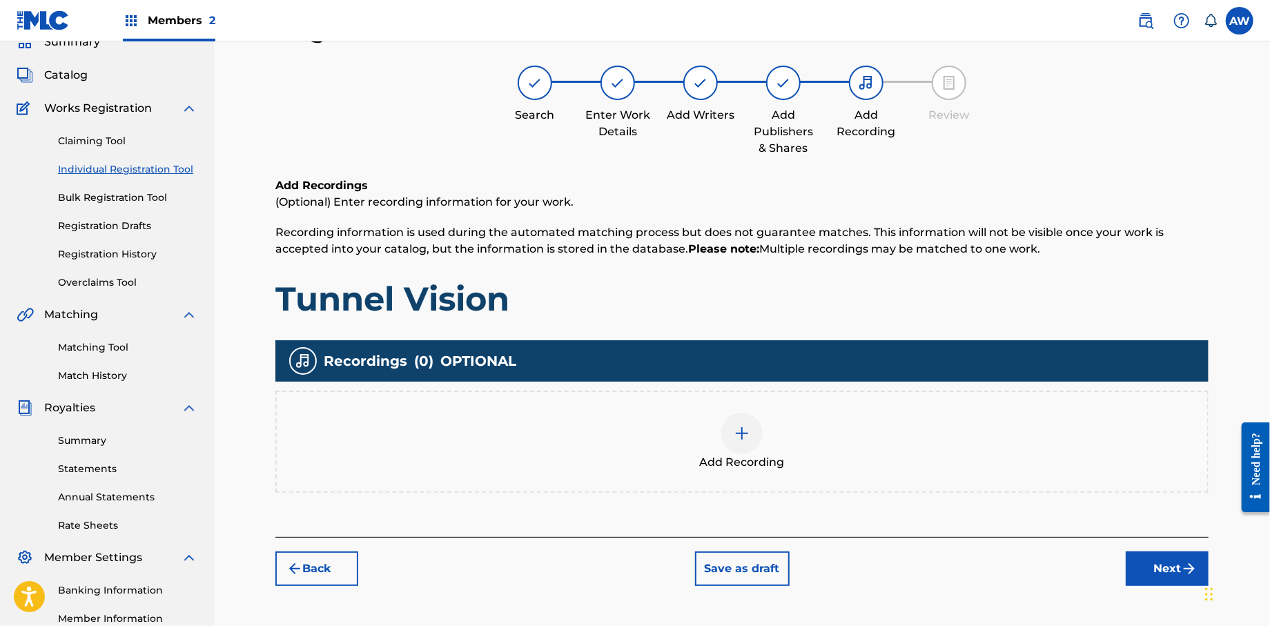
click at [743, 431] on img at bounding box center [741, 433] width 17 height 17
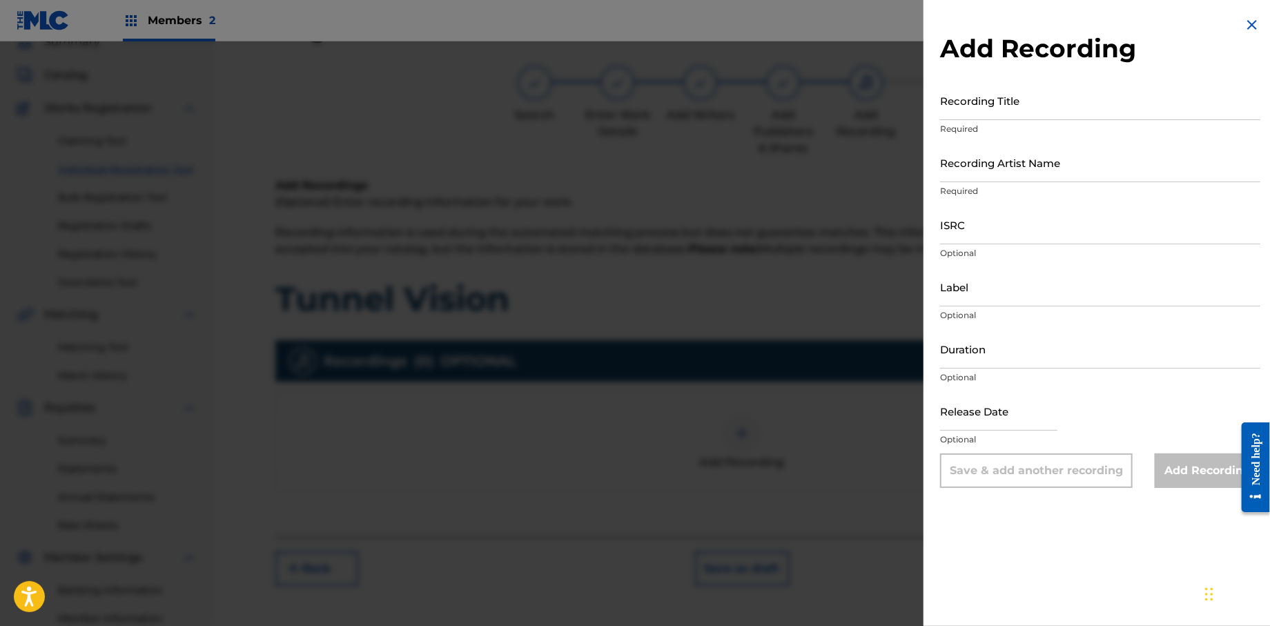
click at [1007, 111] on input "Recording Title" at bounding box center [1100, 100] width 320 height 39
type input "Papers, Vol 1."
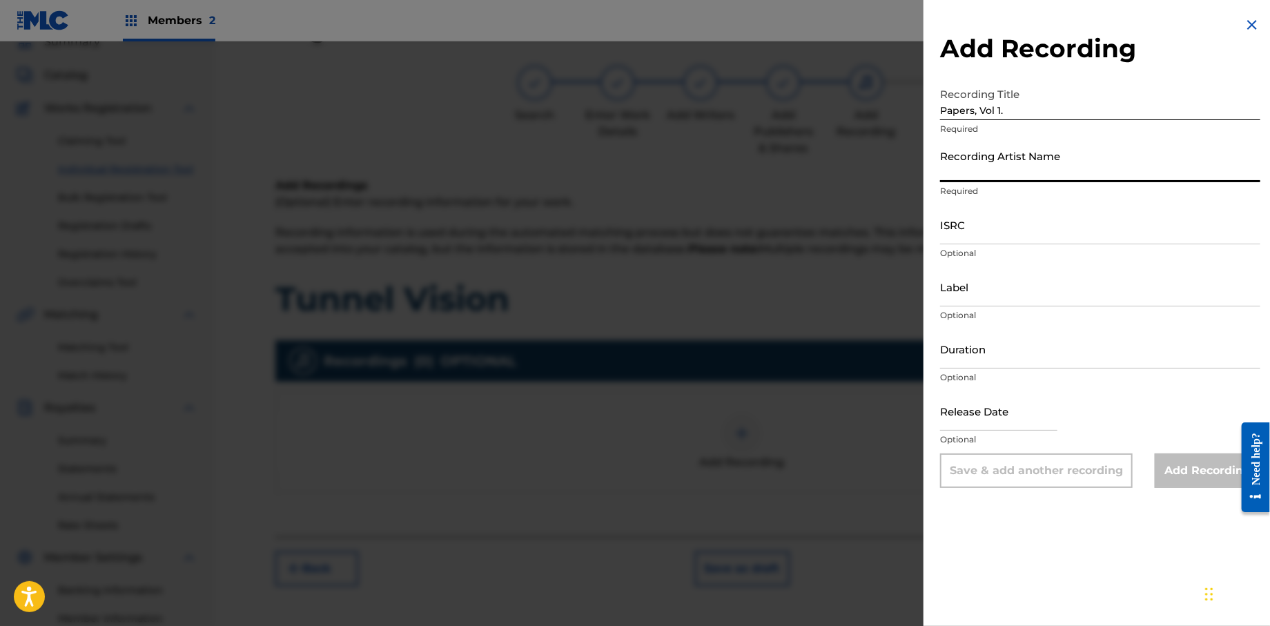
click at [1016, 170] on input "Recording Artist Name" at bounding box center [1100, 162] width 320 height 39
type input "T-Rock"
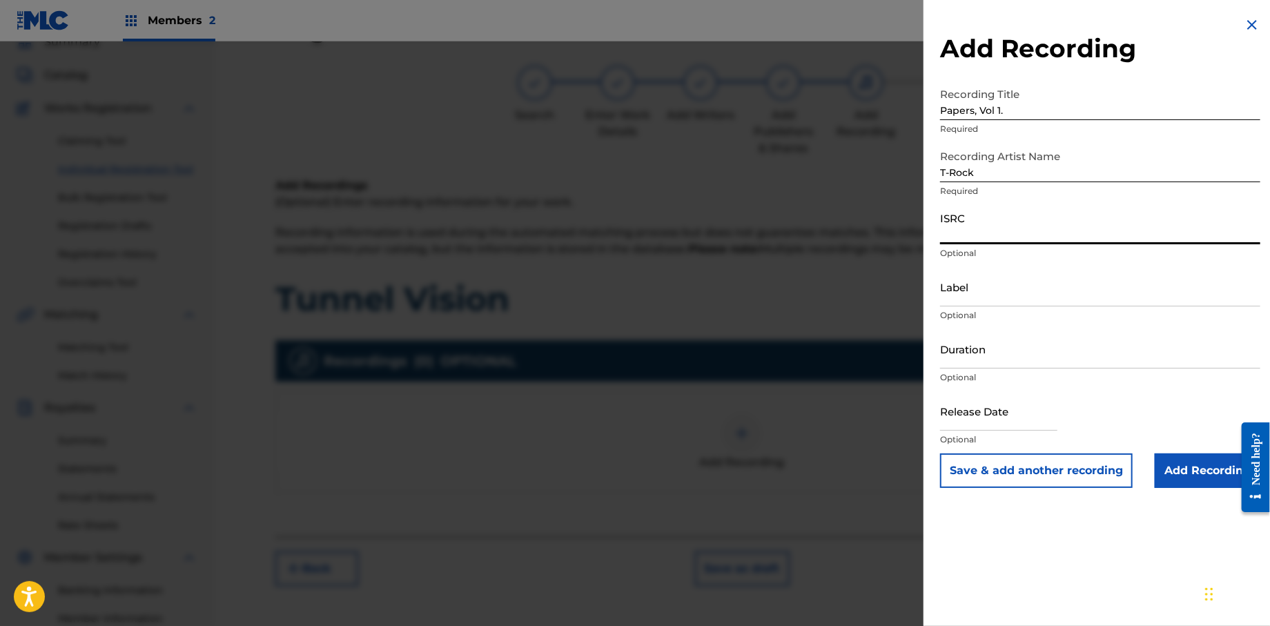
click at [988, 237] on input "ISRC" at bounding box center [1100, 224] width 320 height 39
click at [998, 302] on input "Label" at bounding box center [1100, 286] width 320 height 39
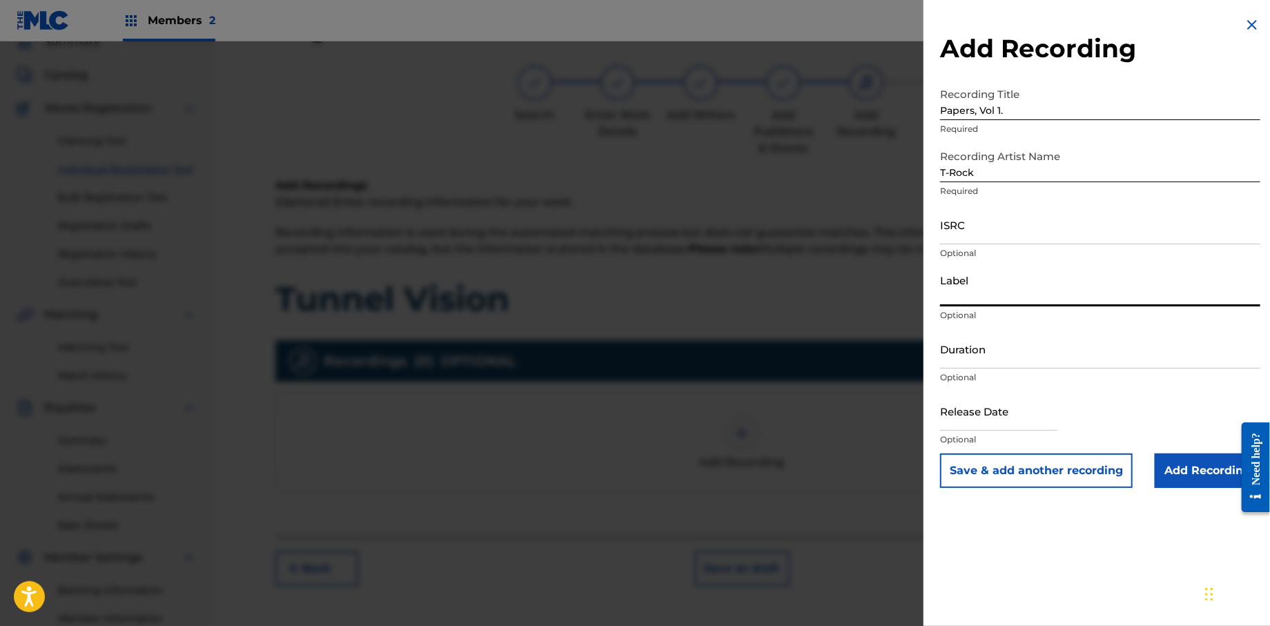
type input "Rock Solid Music"
click at [985, 412] on input "text" at bounding box center [998, 410] width 117 height 39
select select "8"
select select "2025"
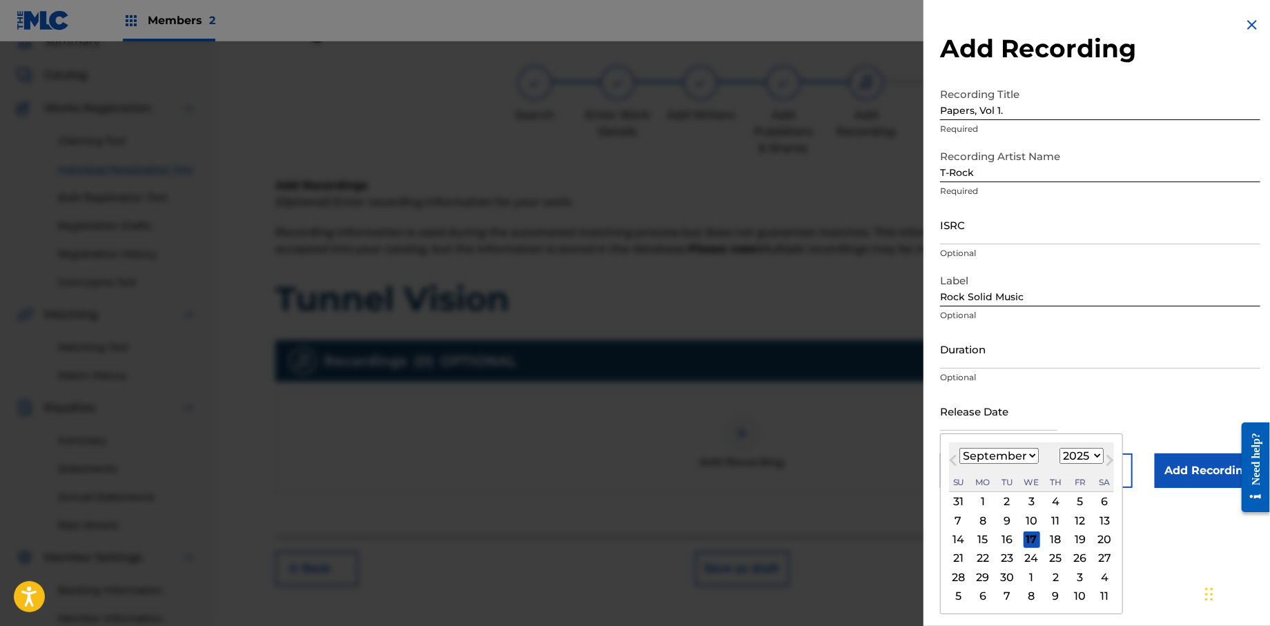
type input "[DATE]"
select select "0"
select select "2013"
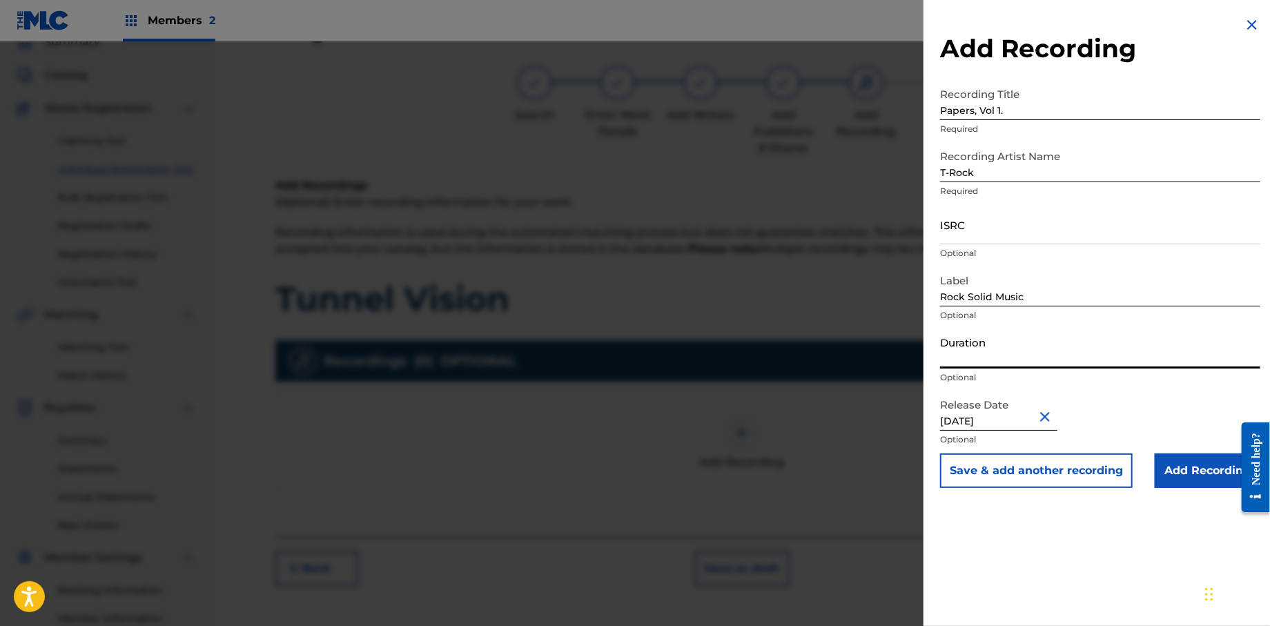
click at [963, 356] on input "Duration" at bounding box center [1100, 348] width 320 height 39
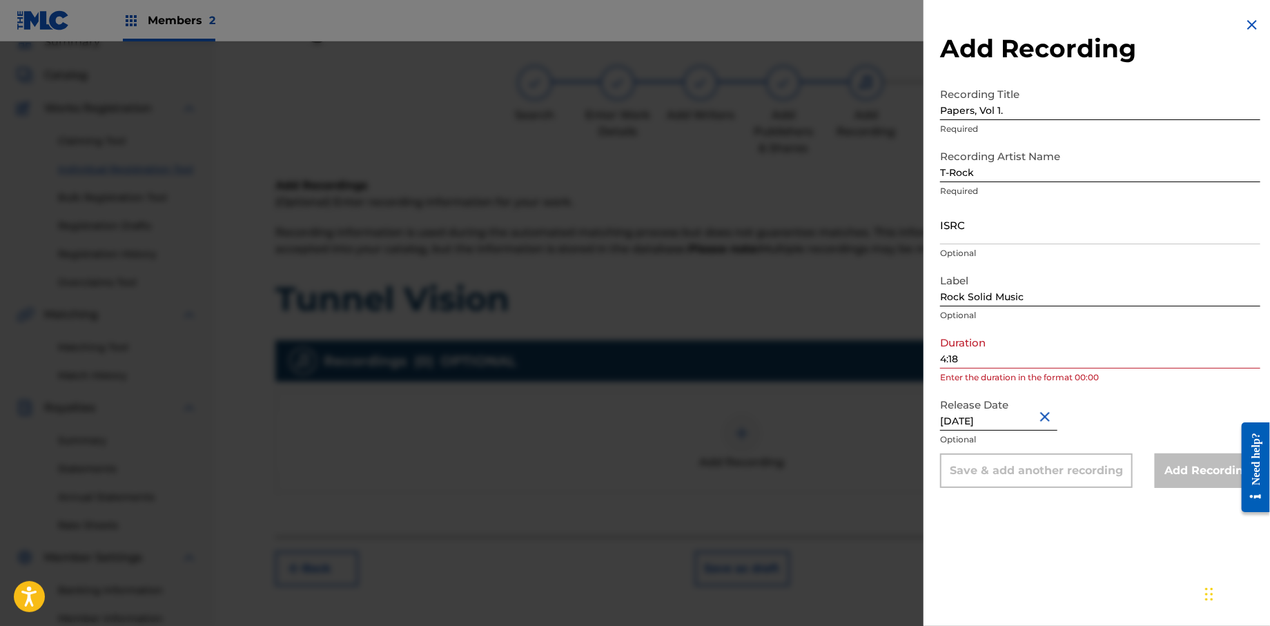
click at [1141, 413] on div "Release Date [DATE] Optional" at bounding box center [1100, 422] width 320 height 62
click at [944, 355] on input "4:18" at bounding box center [1100, 348] width 320 height 39
click at [941, 355] on input "4:18" at bounding box center [1100, 348] width 320 height 39
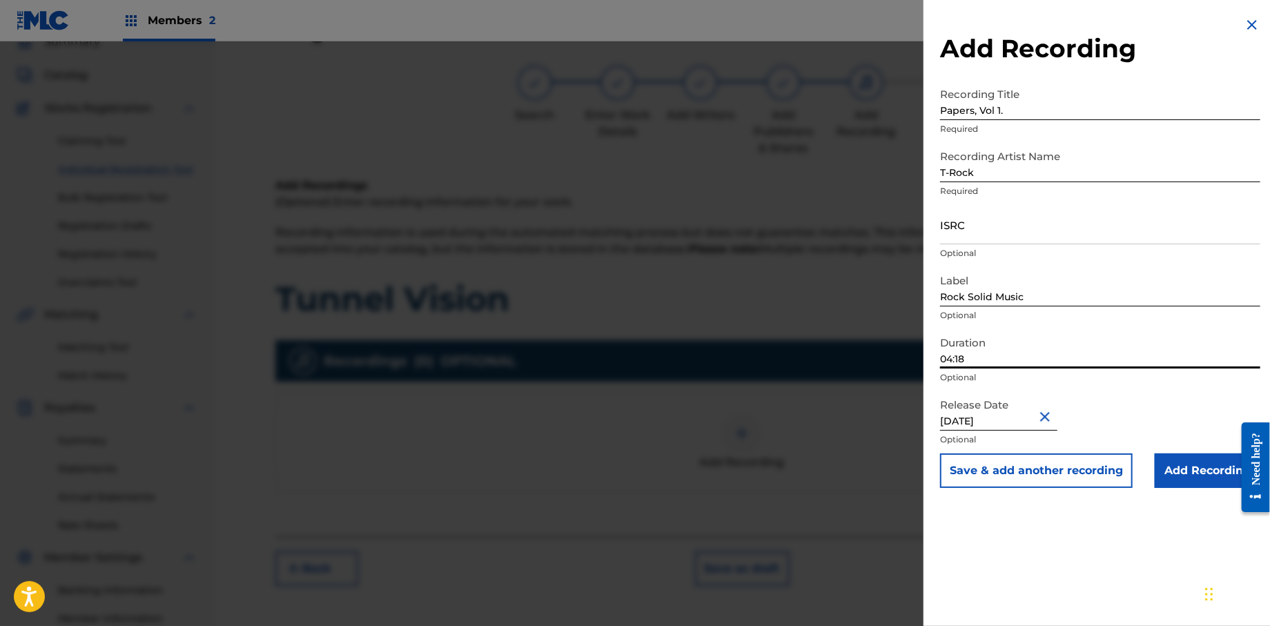
type input "04:18"
click at [1205, 476] on input "Add Recording" at bounding box center [1207, 470] width 106 height 35
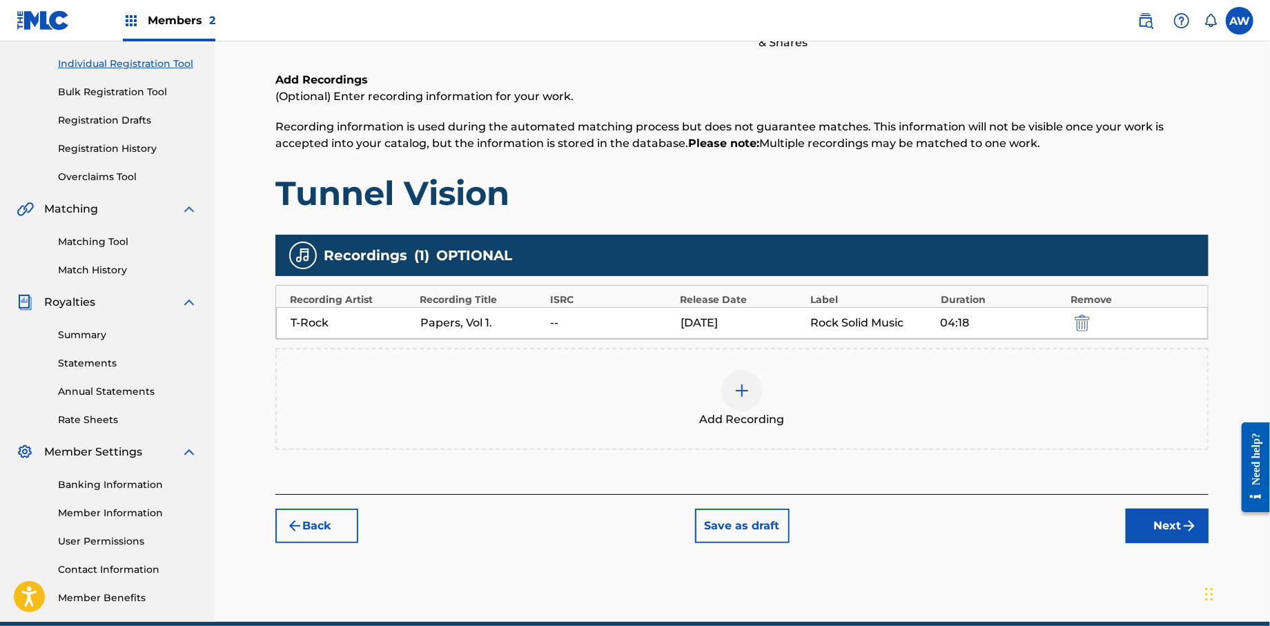
scroll to position [229, 0]
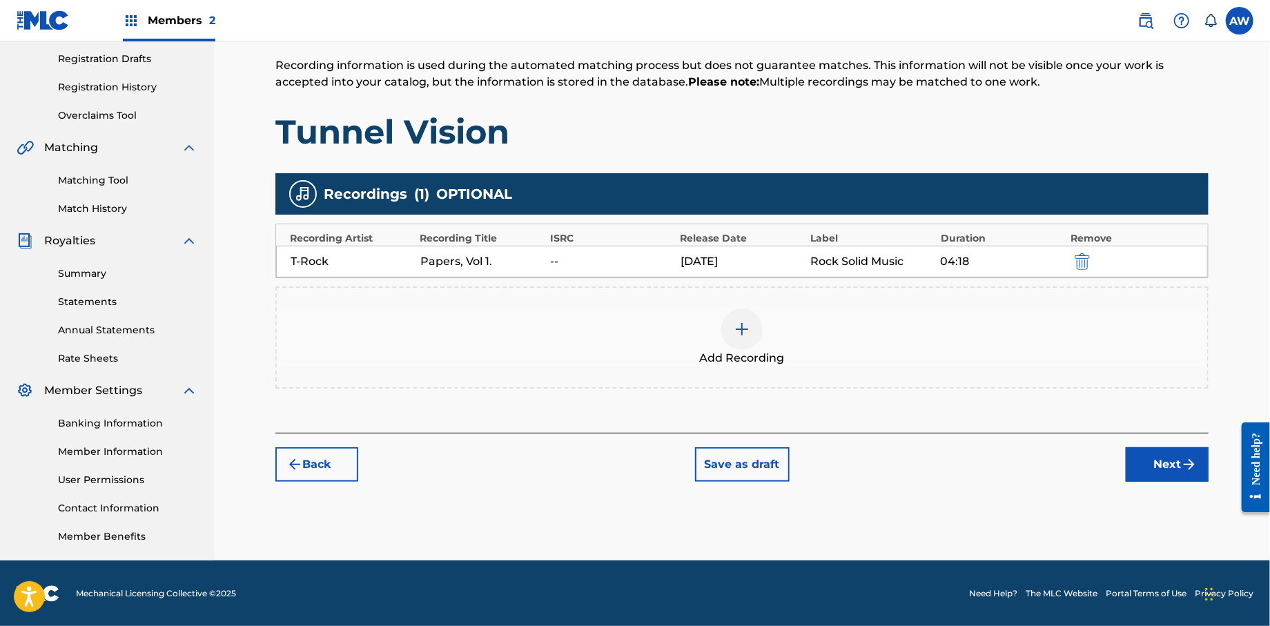
click at [1142, 465] on button "Next" at bounding box center [1166, 464] width 83 height 35
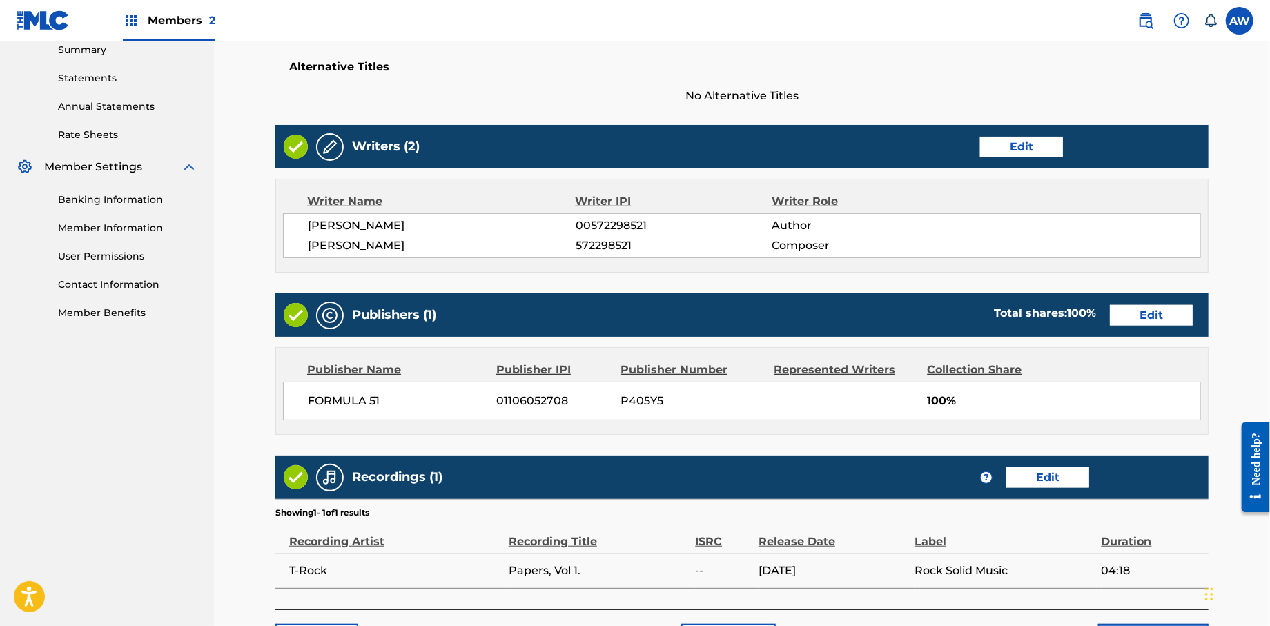
scroll to position [551, 0]
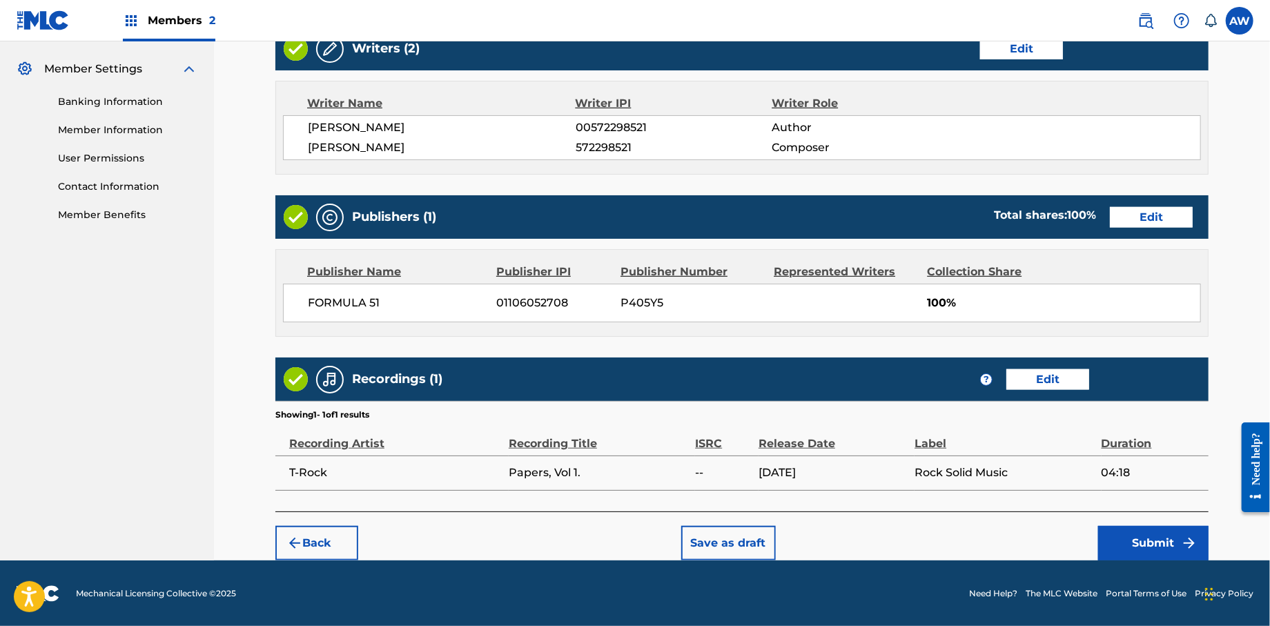
click at [1165, 546] on button "Submit" at bounding box center [1153, 543] width 110 height 35
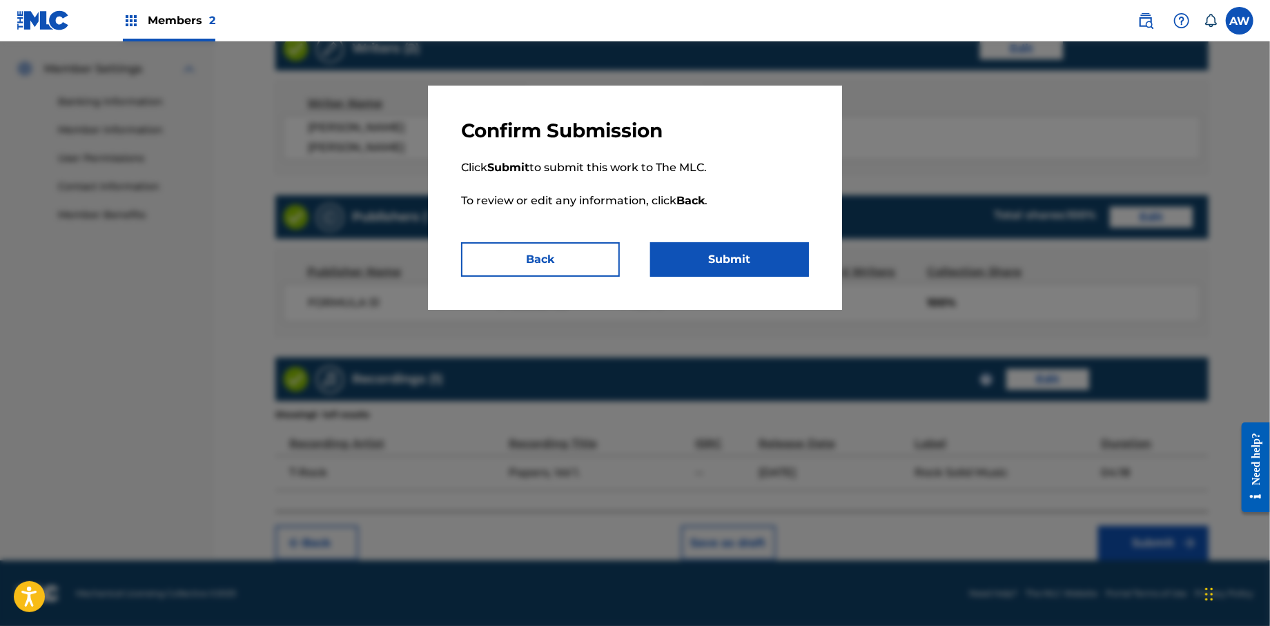
click at [667, 250] on button "Submit" at bounding box center [729, 259] width 159 height 35
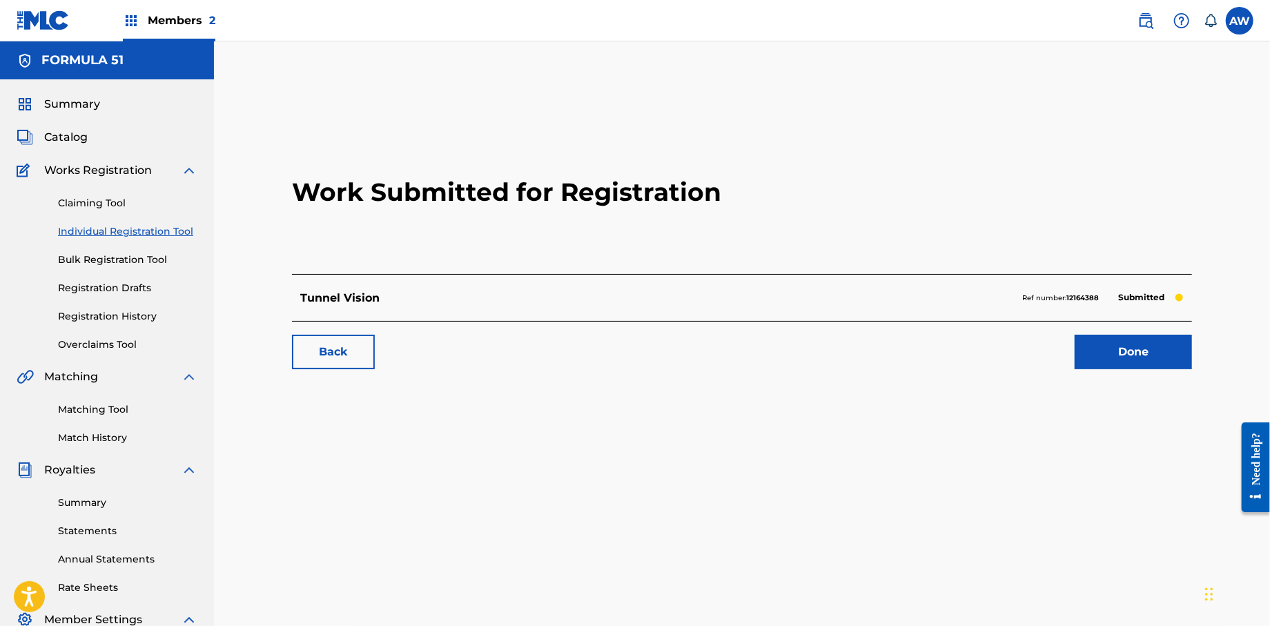
click at [1099, 359] on link "Done" at bounding box center [1132, 352] width 117 height 35
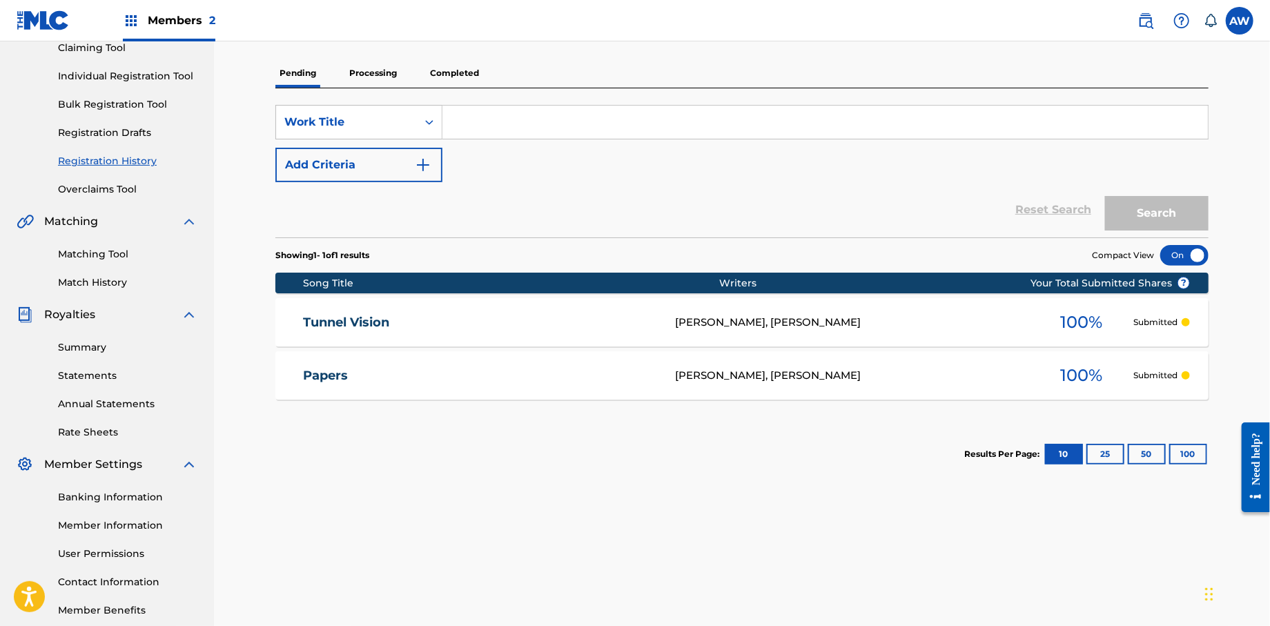
scroll to position [157, 0]
